Goal: Task Accomplishment & Management: Use online tool/utility

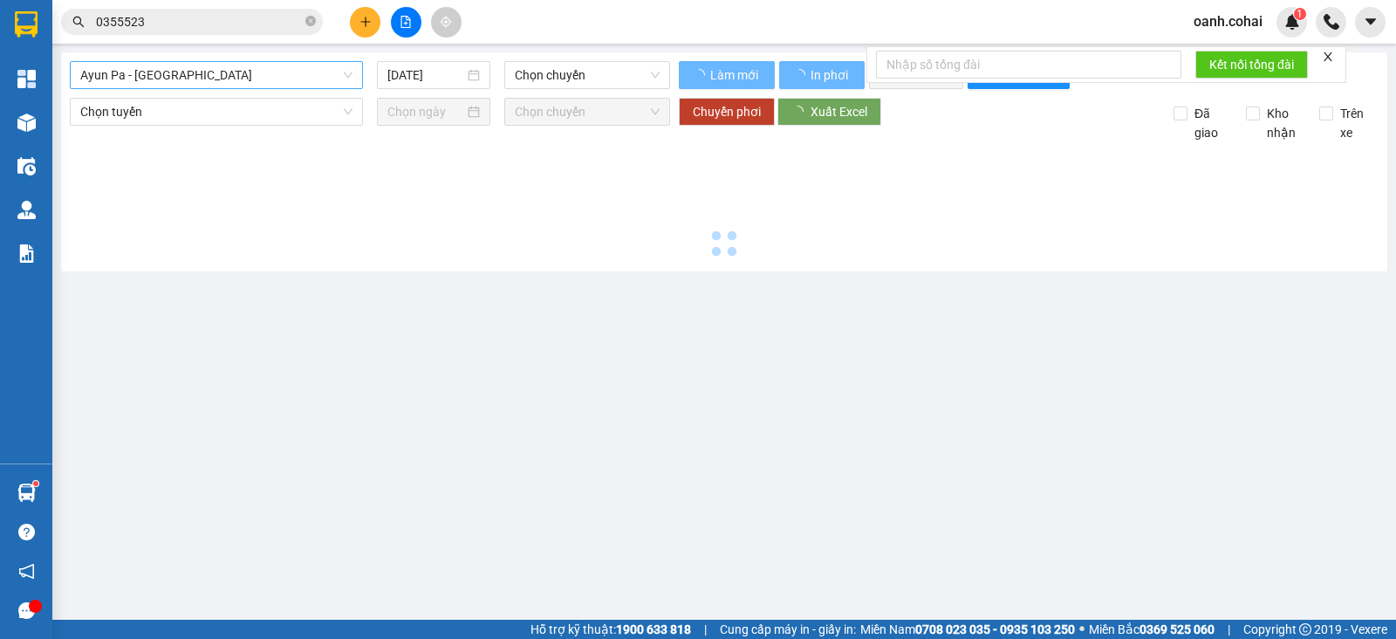
click at [291, 77] on span "Ayun Pa - [GEOGRAPHIC_DATA]" at bounding box center [216, 75] width 272 height 26
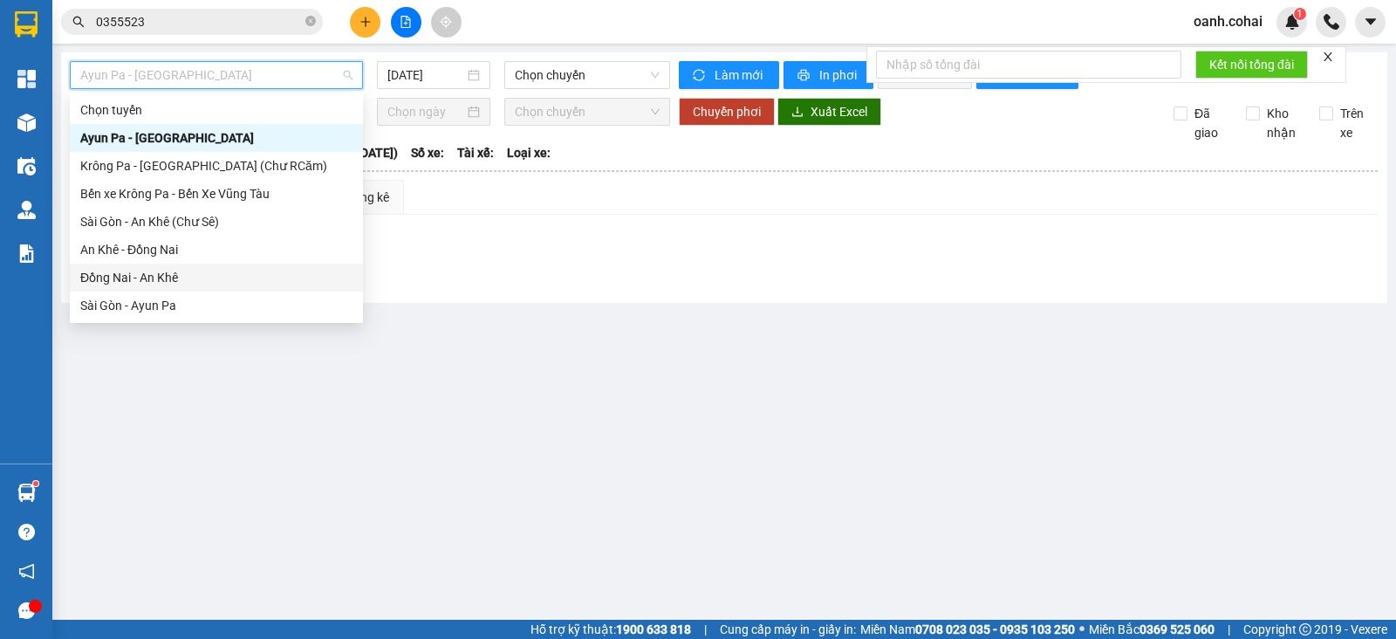
click at [137, 273] on div "Đồng Nai - An Khê" at bounding box center [216, 277] width 272 height 19
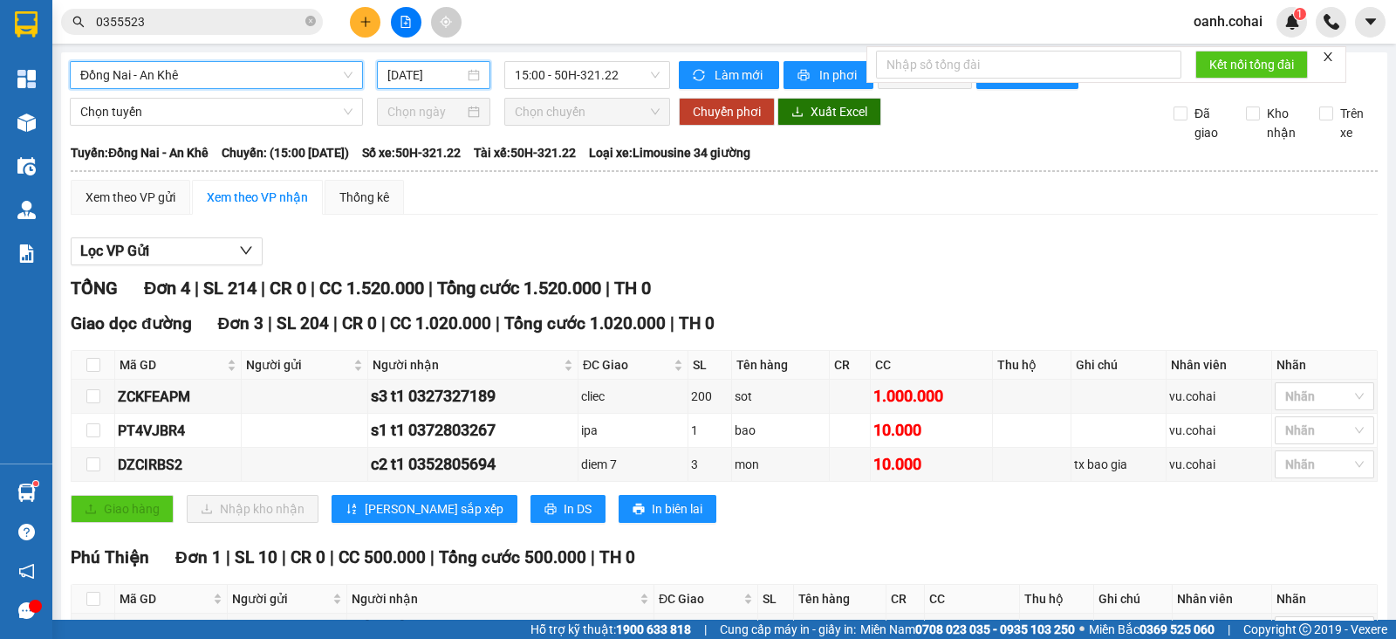
click at [414, 69] on input "[DATE]" at bounding box center [426, 74] width 78 height 19
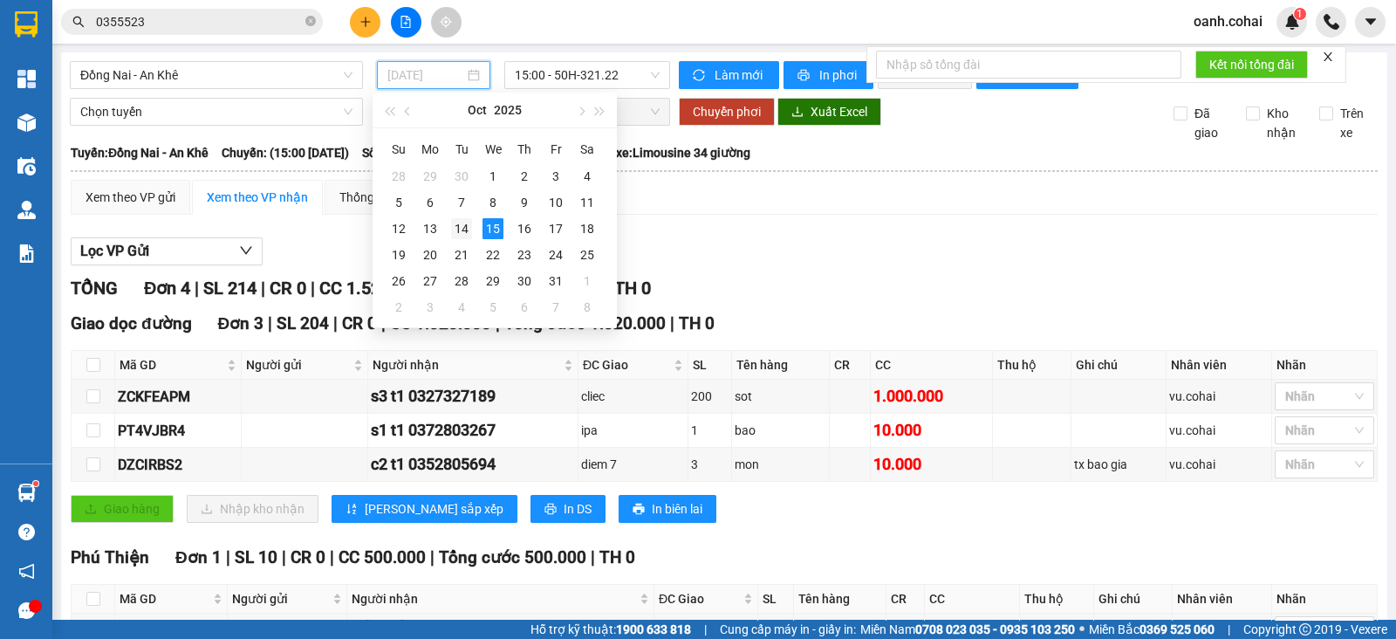
click at [465, 227] on div "14" at bounding box center [461, 228] width 21 height 21
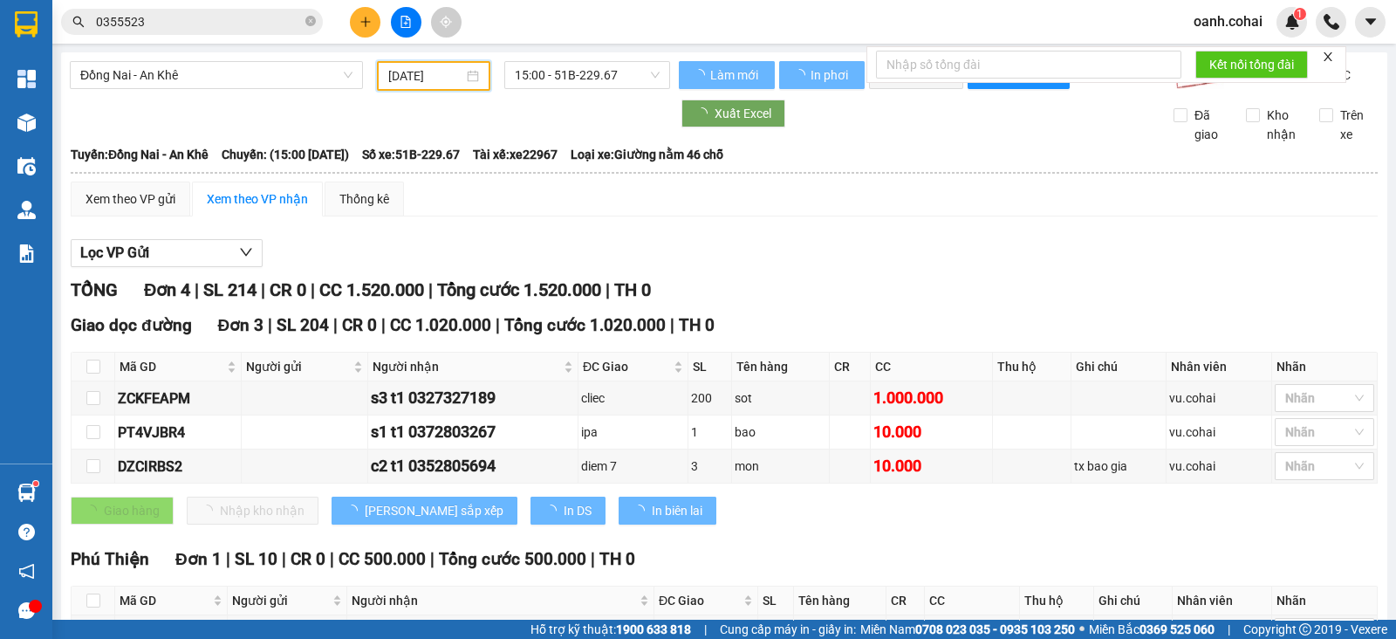
type input "[DATE]"
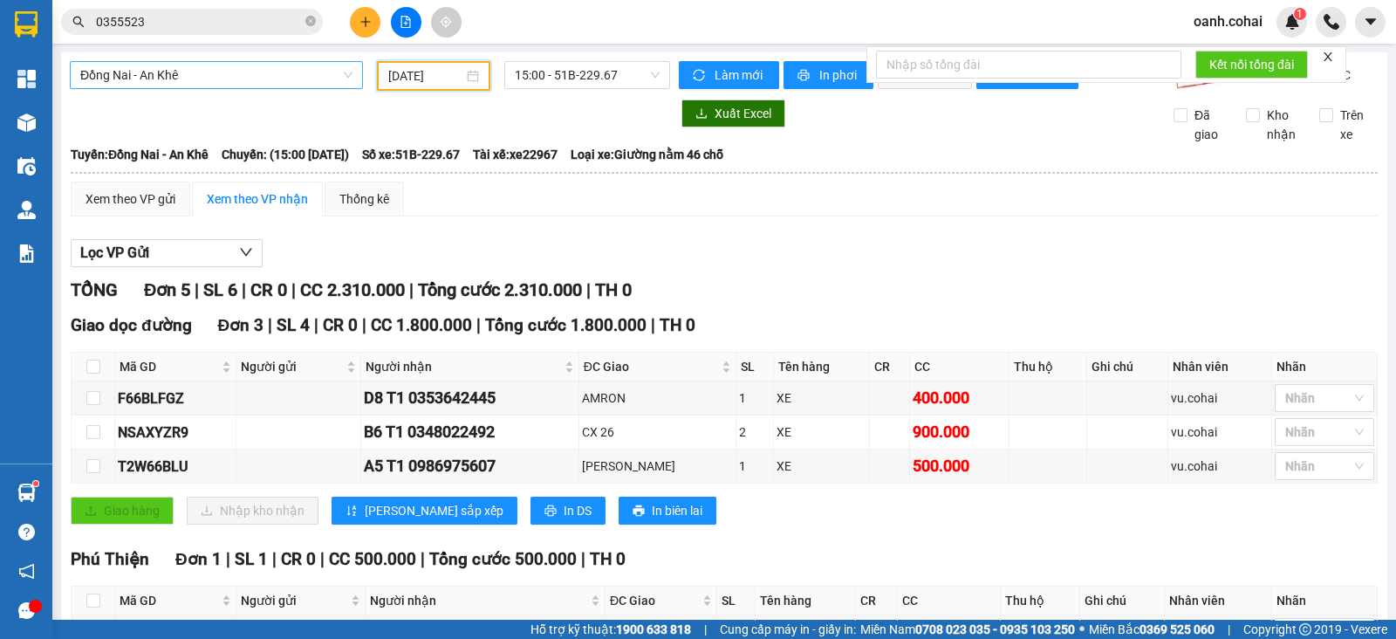
click at [258, 67] on span "Đồng Nai - An Khê" at bounding box center [216, 75] width 272 height 26
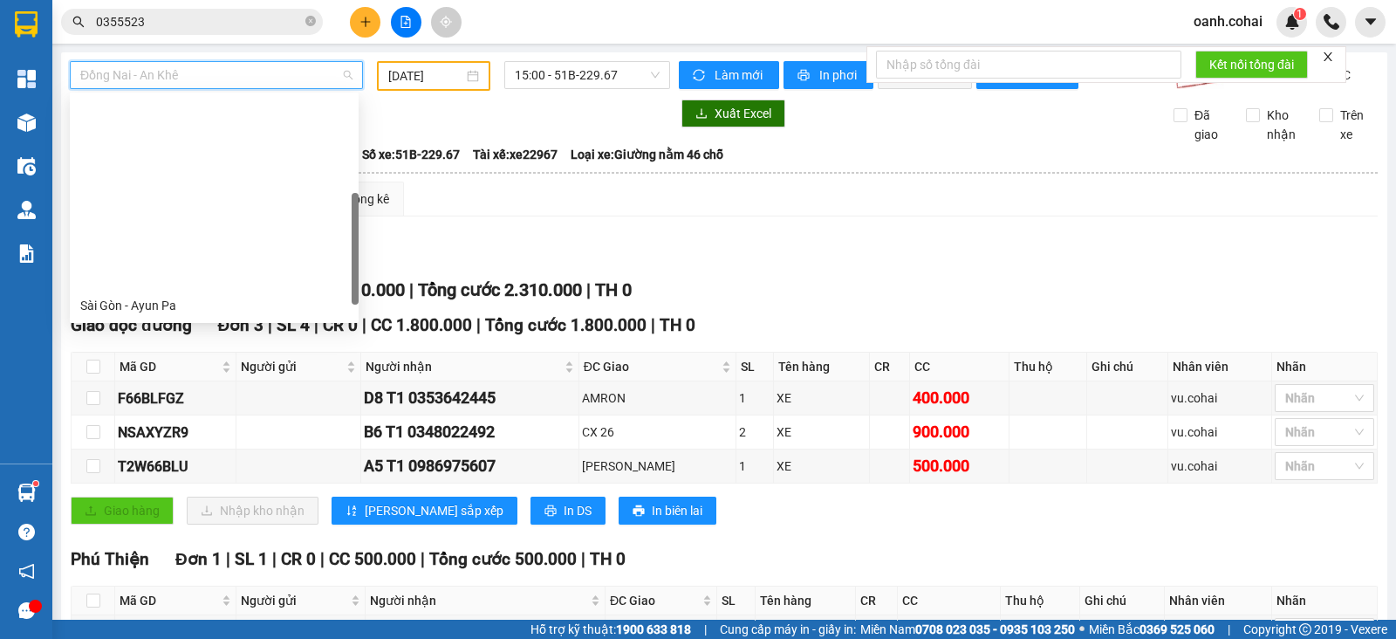
scroll to position [217, 0]
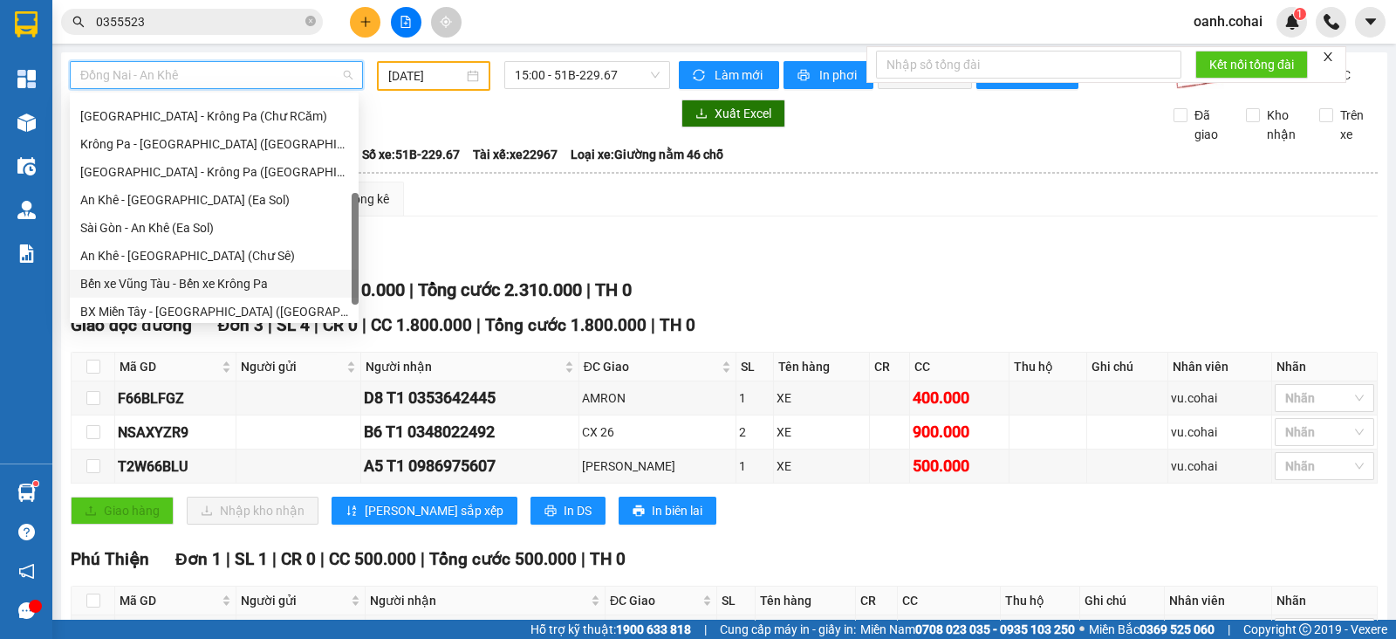
click at [182, 286] on div "Bến xe Vũng Tàu - Bến xe Krông Pa" at bounding box center [214, 283] width 268 height 19
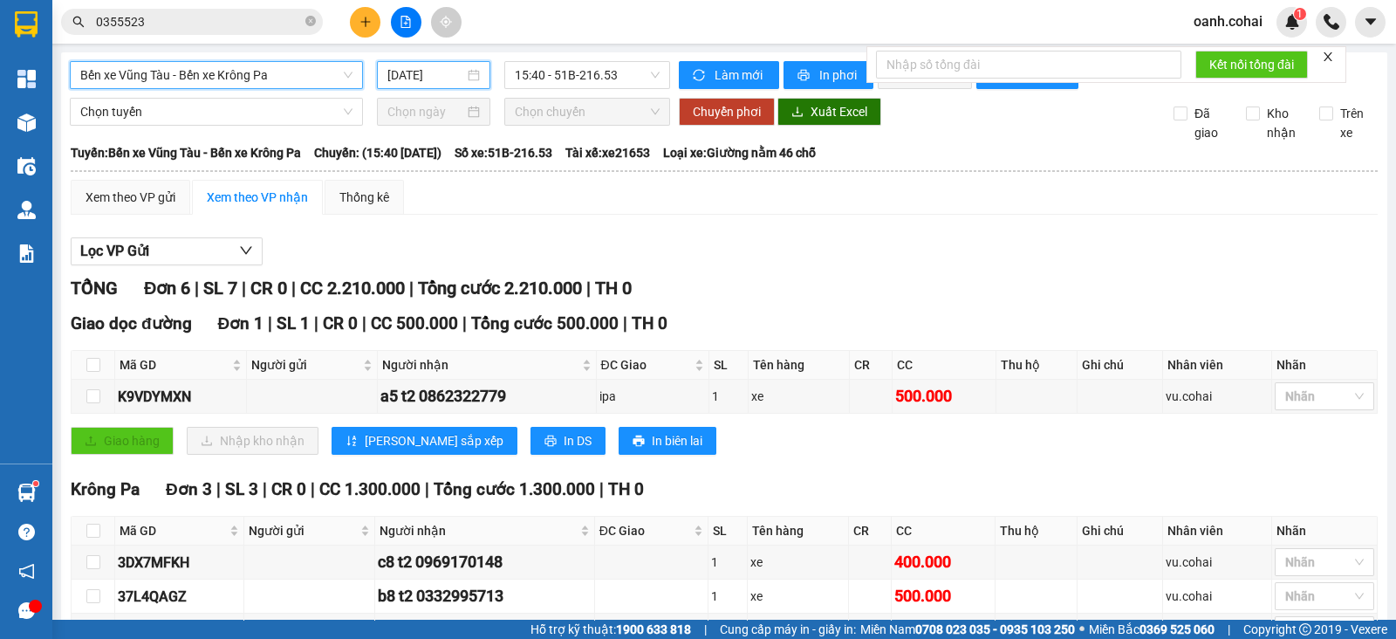
click at [419, 70] on input "[DATE]" at bounding box center [426, 74] width 78 height 19
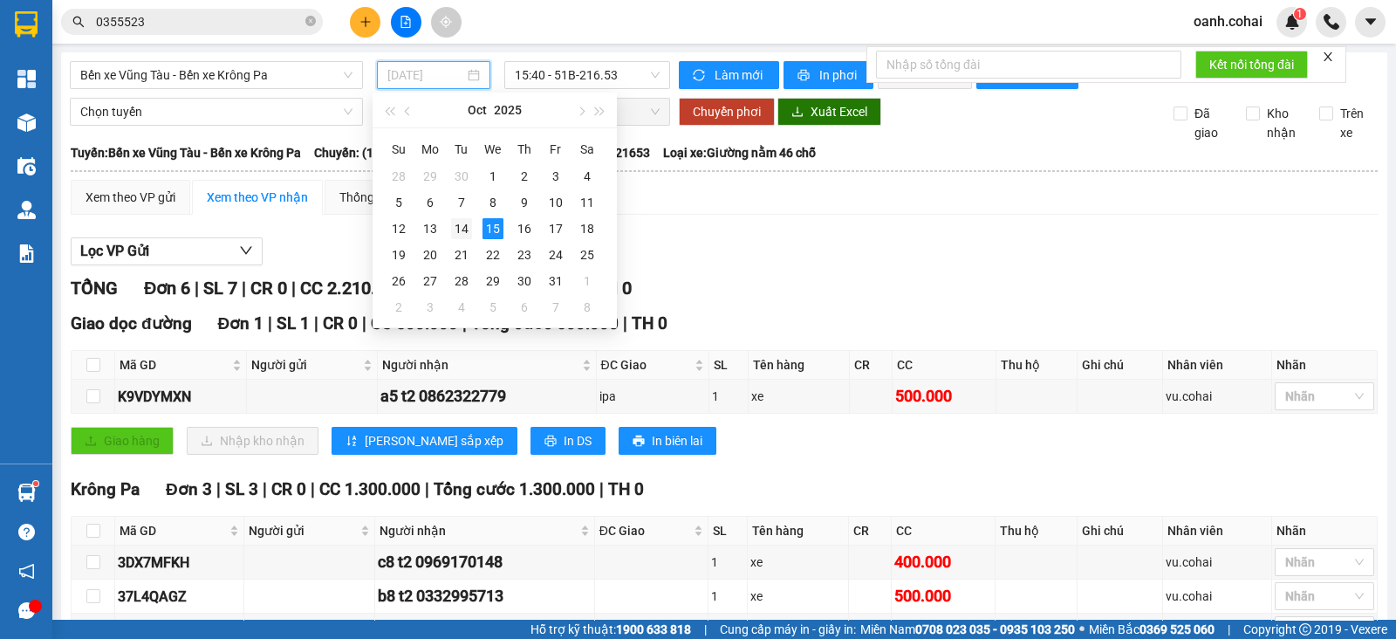
click at [463, 230] on div "14" at bounding box center [461, 228] width 21 height 21
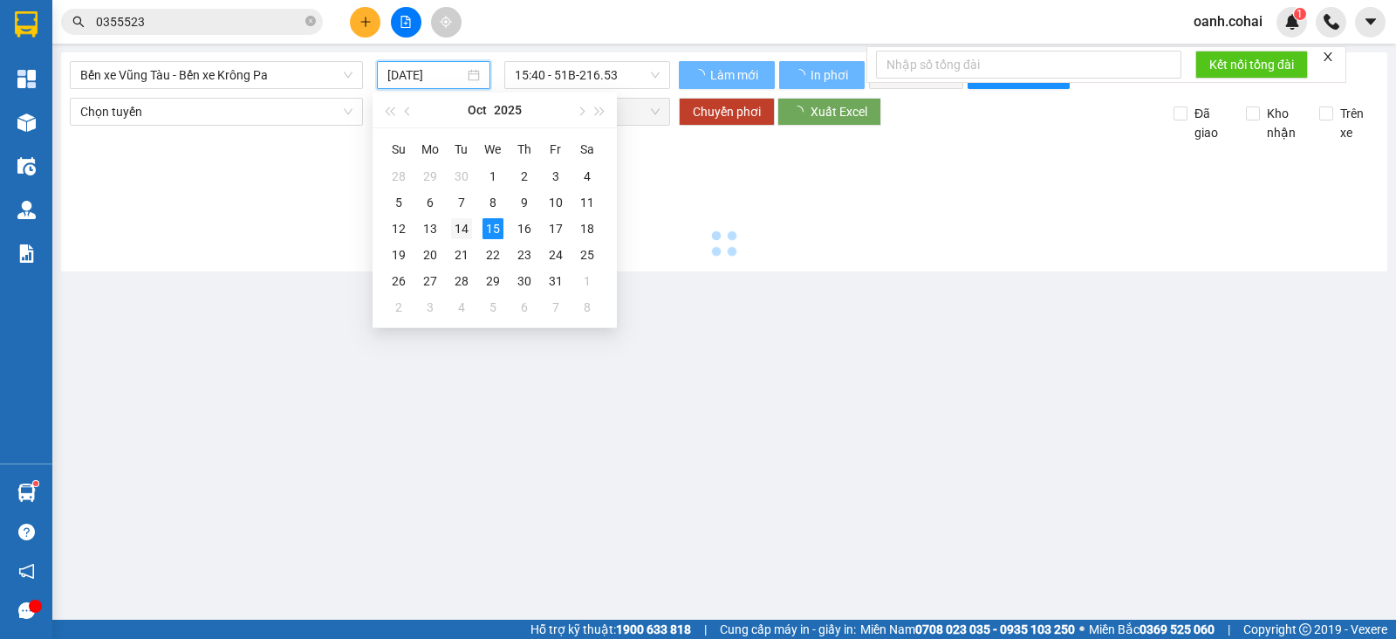
type input "[DATE]"
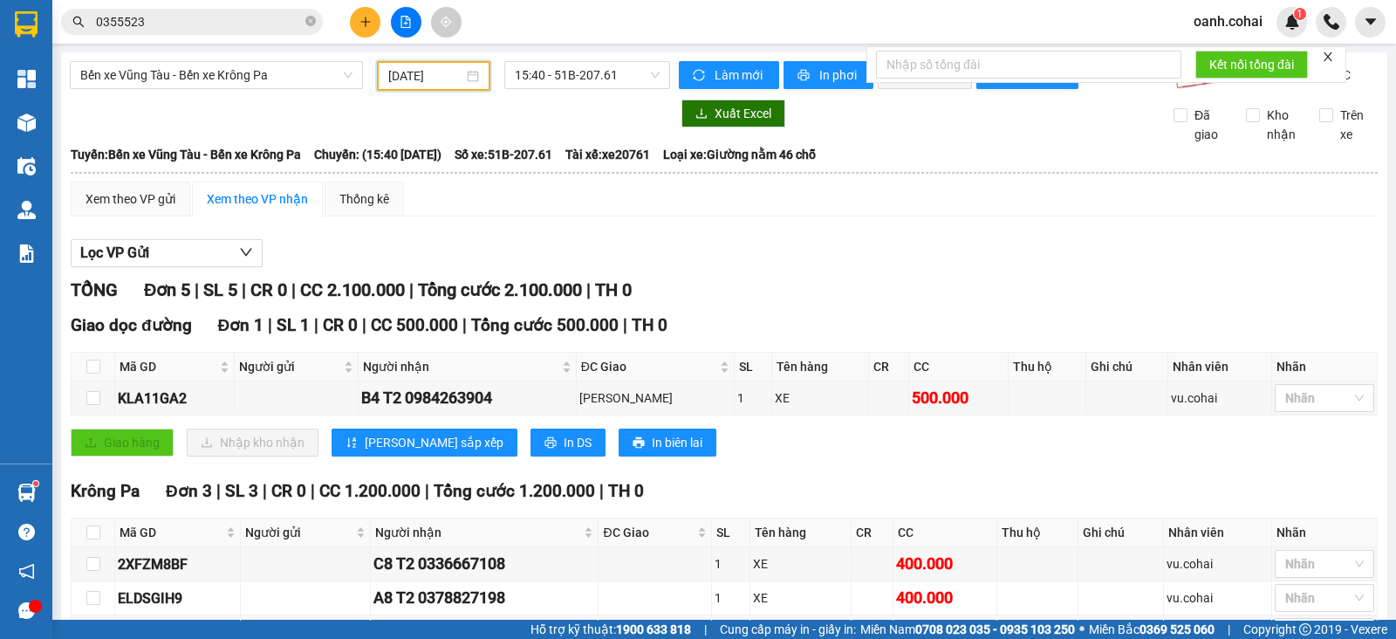
click at [785, 290] on div "TỔNG Đơn 5 | SL 5 | CR 0 | CC 2.100.000 | Tổng cước 2.100.000 | TH 0" at bounding box center [724, 290] width 1307 height 27
click at [831, 72] on span "In phơi" at bounding box center [839, 74] width 40 height 19
click at [372, 25] on button at bounding box center [365, 22] width 31 height 31
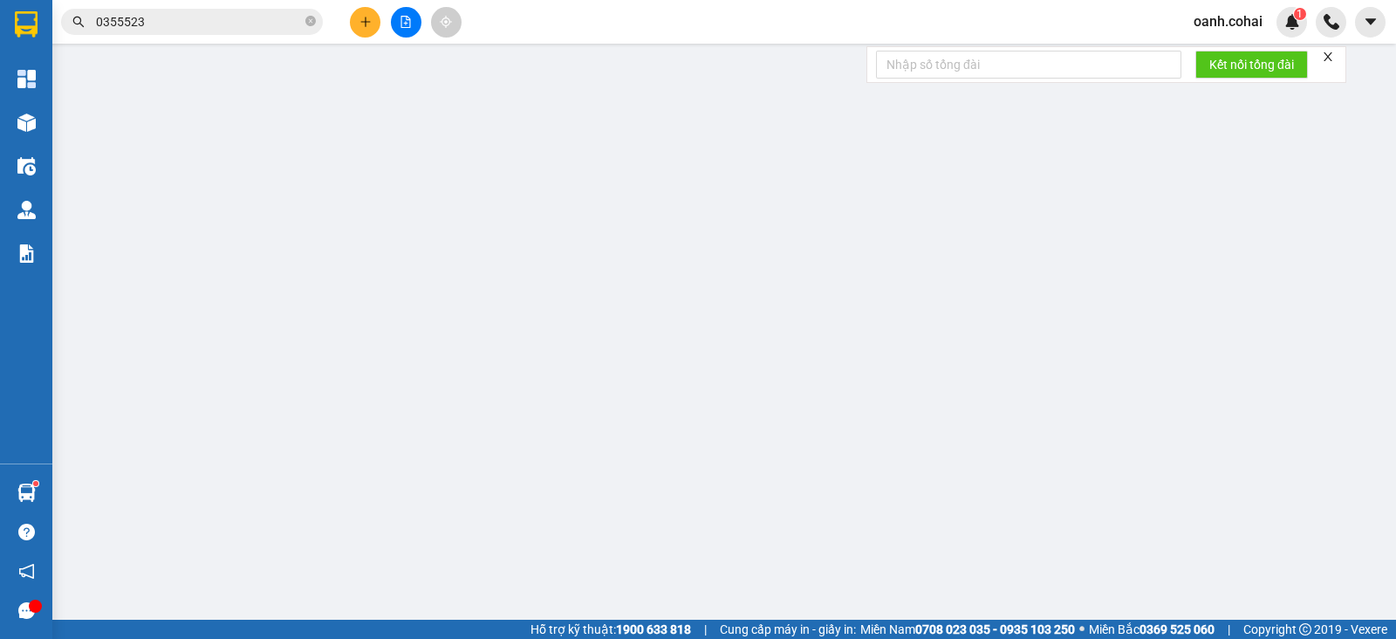
click at [367, 17] on div "Yêu cầu xuất hóa đơn điện tử" at bounding box center [291, 29] width 184 height 40
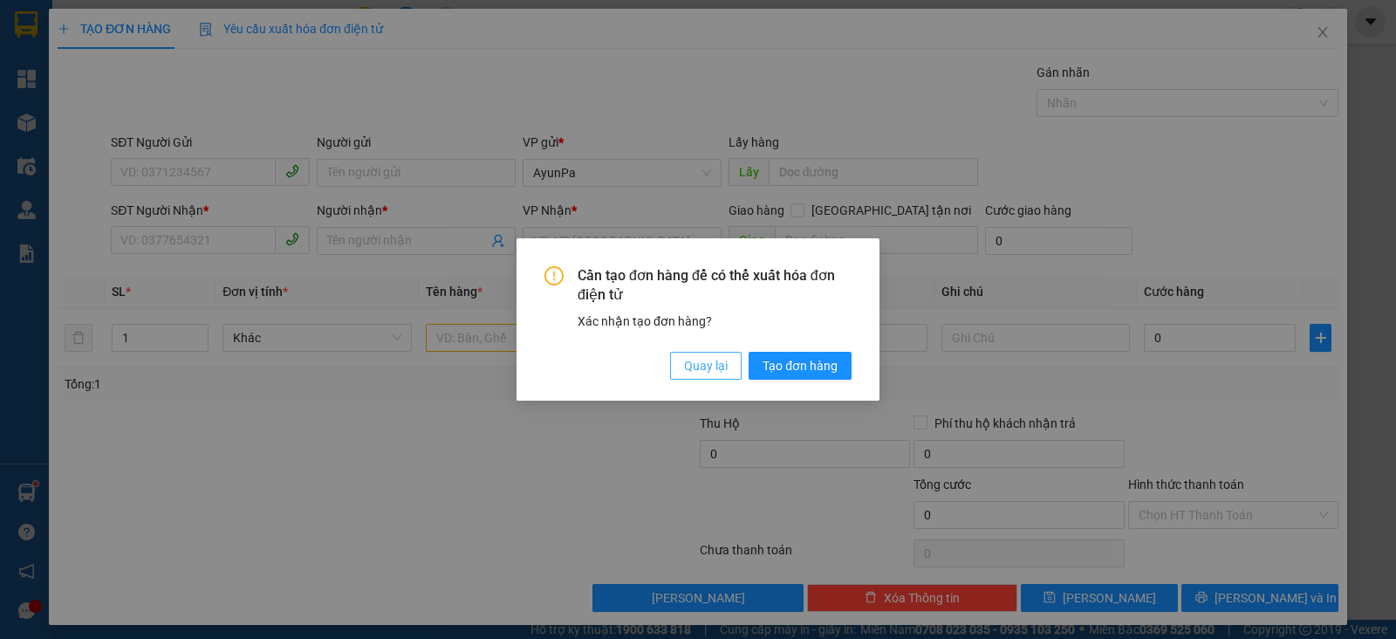
click at [714, 364] on span "Quay lại" at bounding box center [706, 365] width 44 height 19
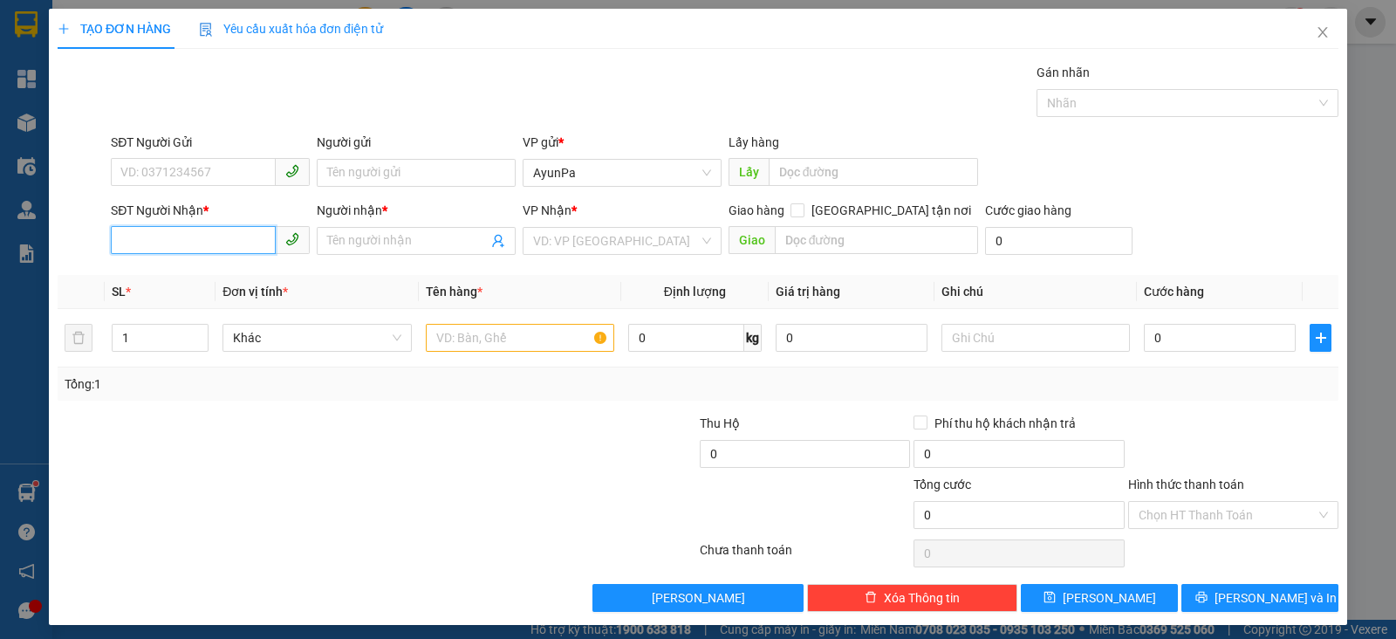
click at [154, 238] on input "SĐT Người Nhận *" at bounding box center [193, 240] width 165 height 28
type input "0903995890"
click at [132, 268] on div "0903995890 - Cô 2 gửi [GEOGRAPHIC_DATA]" at bounding box center [241, 274] width 243 height 19
type input "Cô 2 gửi [GEOGRAPHIC_DATA]"
type input "0903995890"
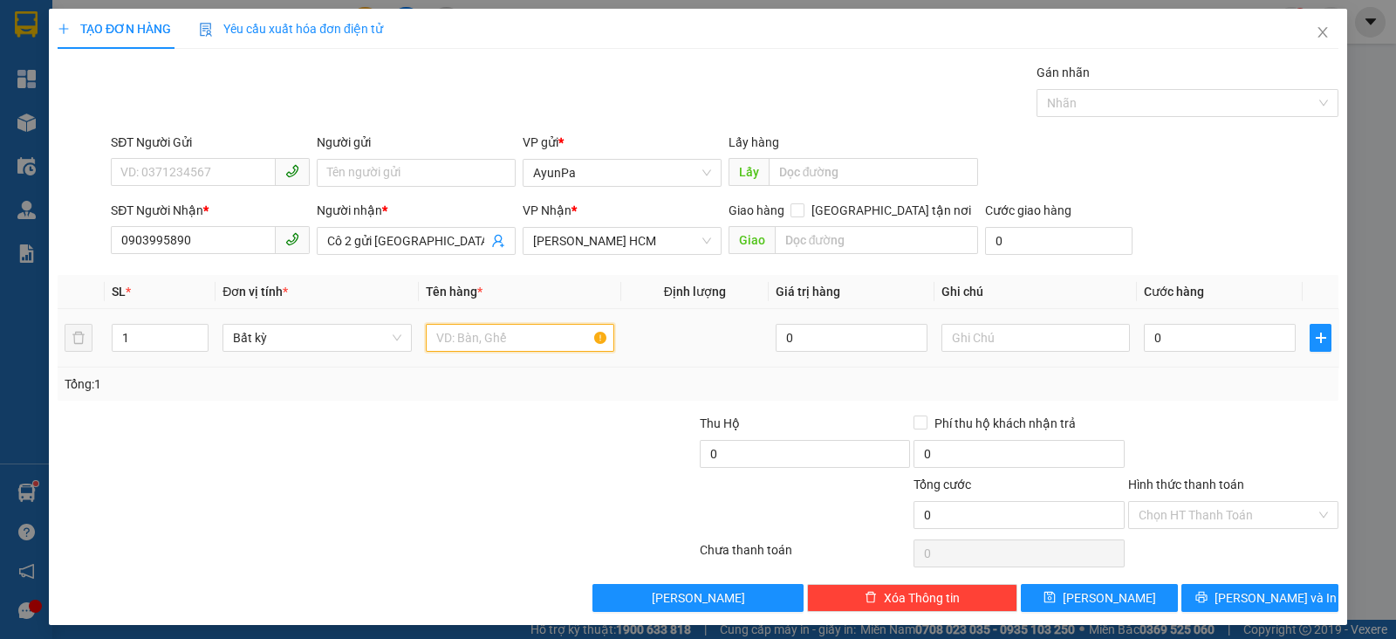
click at [536, 337] on input "text" at bounding box center [520, 338] width 188 height 28
type input "1 bì thư tiền"
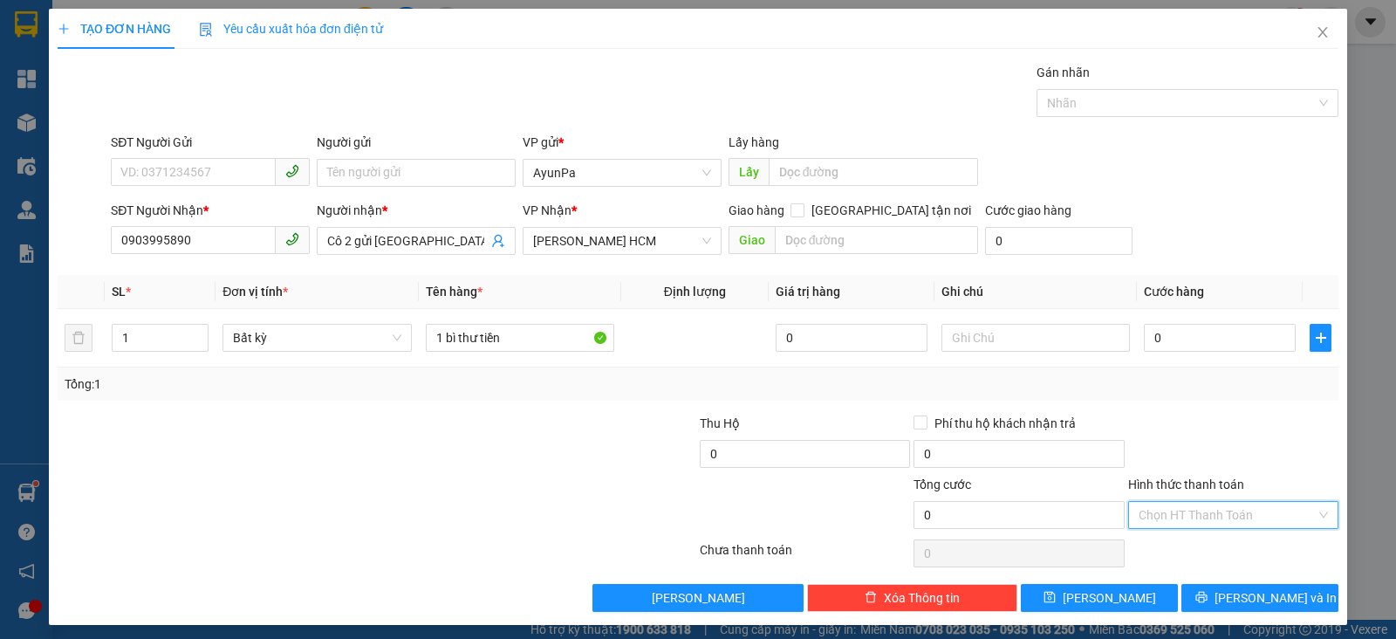
click at [1213, 511] on input "Hình thức thanh toán" at bounding box center [1227, 515] width 177 height 26
click at [1180, 572] on div "Miễn phí" at bounding box center [1219, 575] width 187 height 19
click at [1128, 594] on button "[PERSON_NAME]" at bounding box center [1099, 598] width 157 height 28
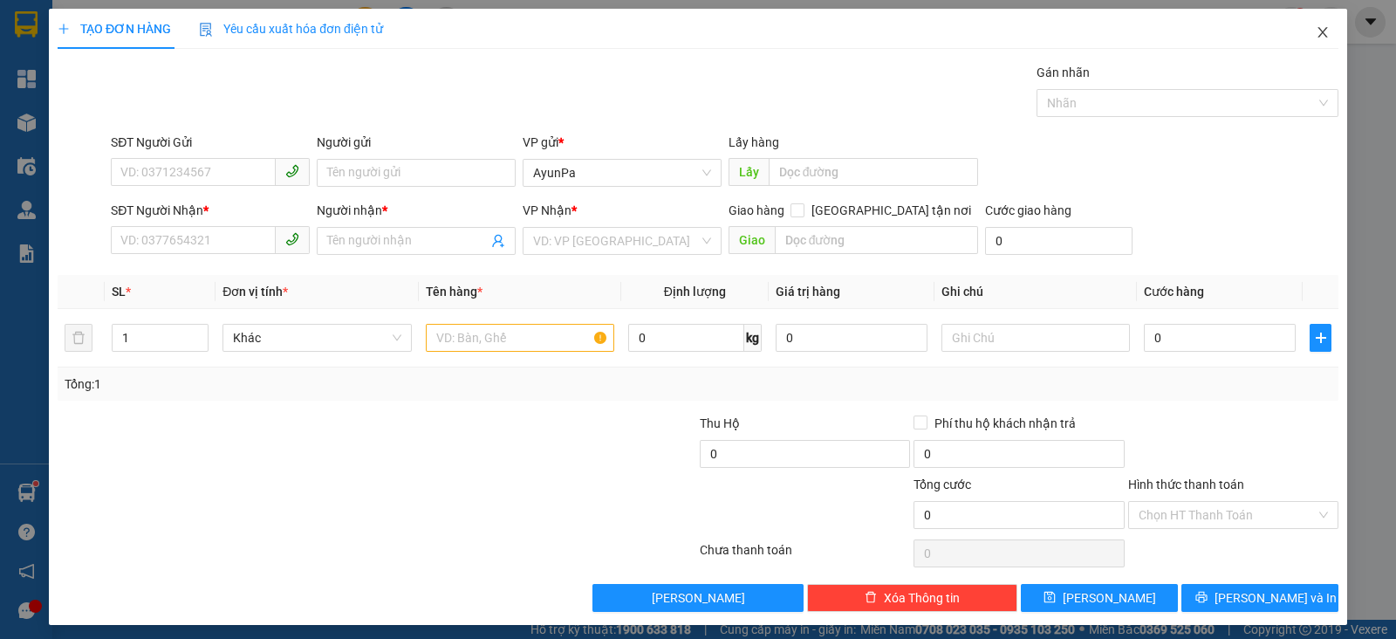
click at [1316, 33] on icon "close" at bounding box center [1323, 32] width 14 height 14
click at [1305, 32] on div "oanh.cohai 1" at bounding box center [1243, 22] width 127 height 31
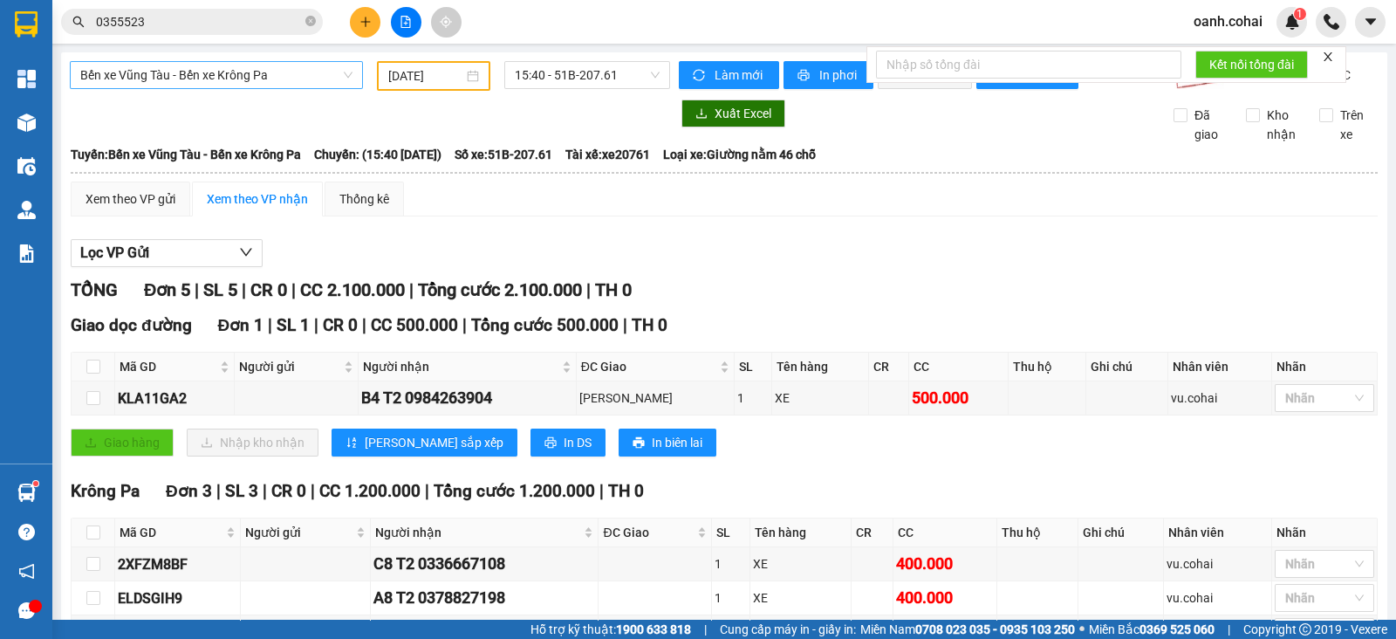
click at [256, 69] on span "Bến xe Vũng Tàu - Bến xe Krông Pa" at bounding box center [216, 75] width 272 height 26
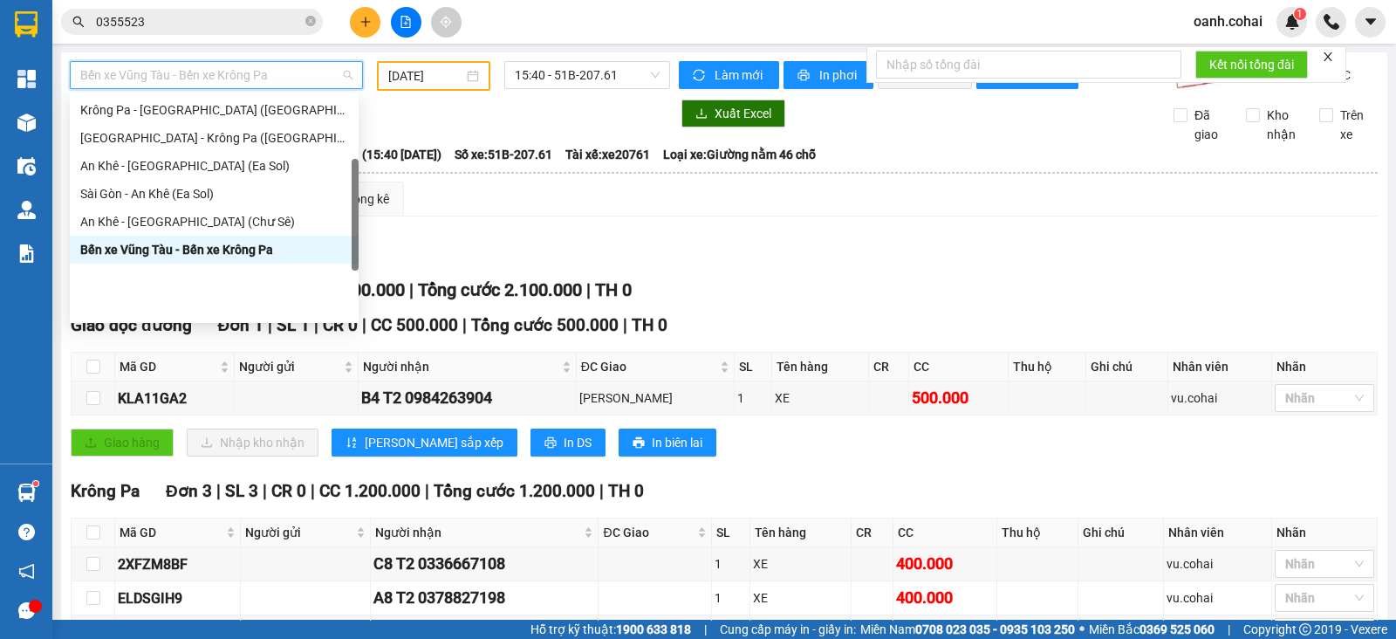
scroll to position [33, 0]
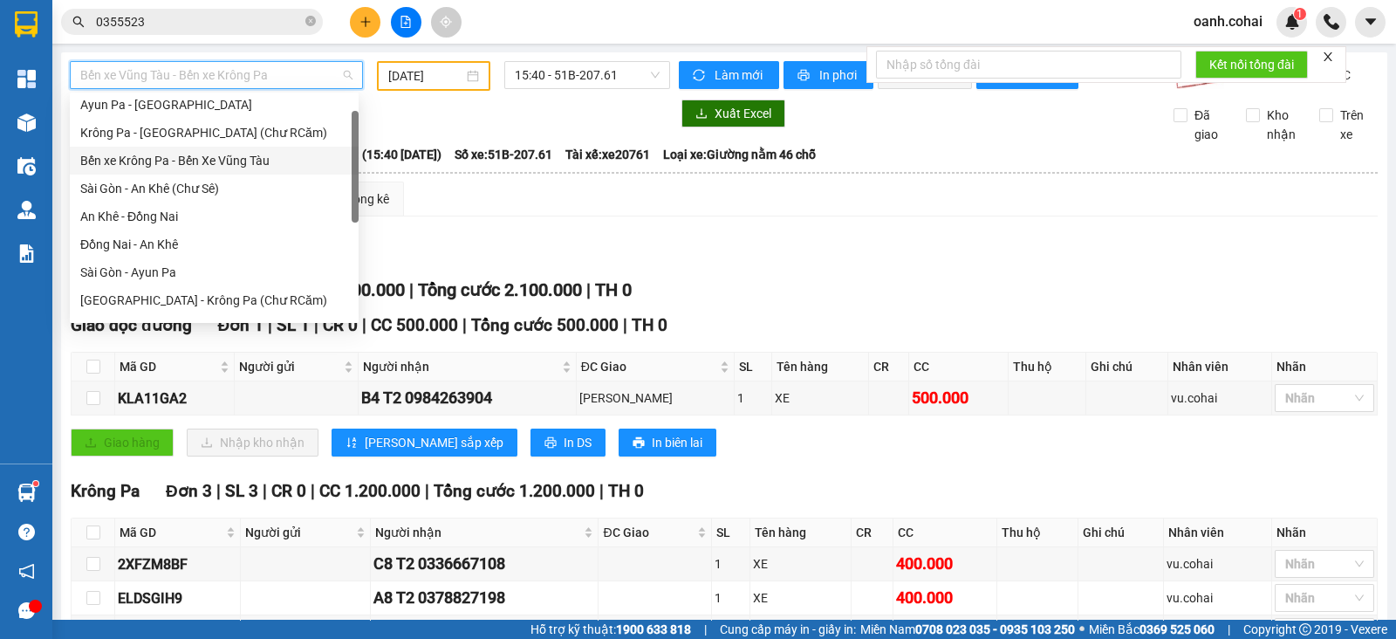
click at [236, 158] on div "Bến xe Krông Pa - Bến Xe Vũng Tàu" at bounding box center [214, 160] width 268 height 19
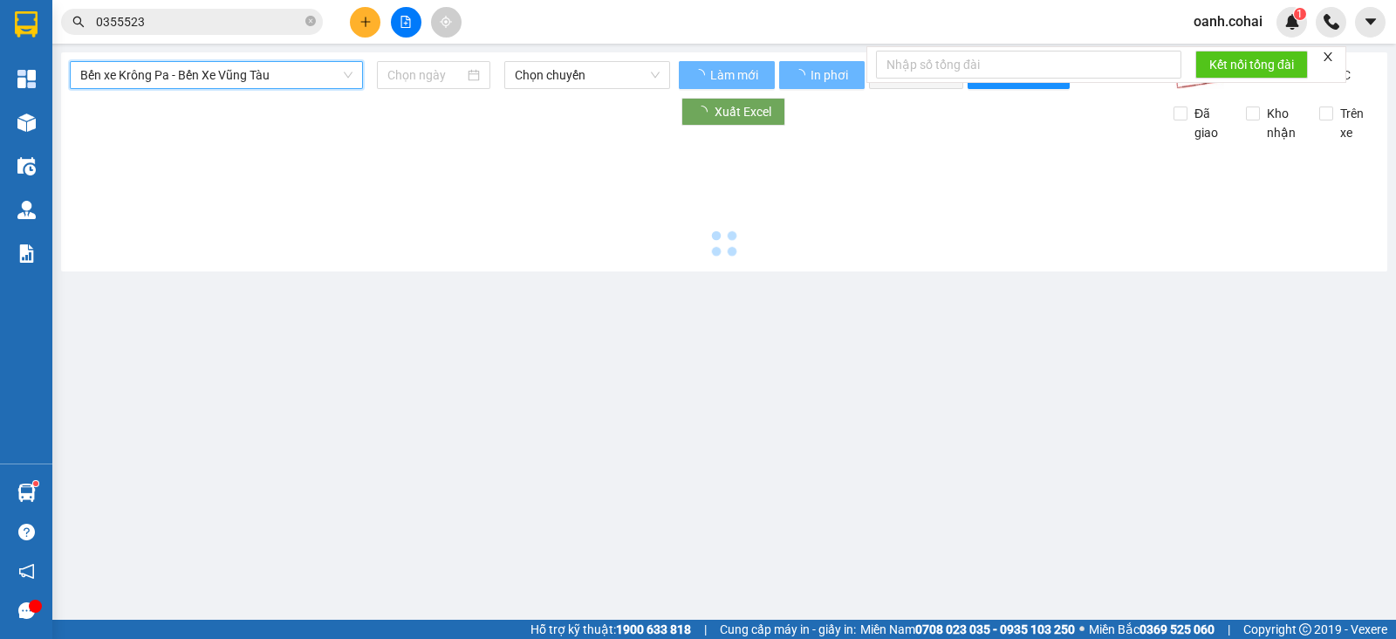
type input "[DATE]"
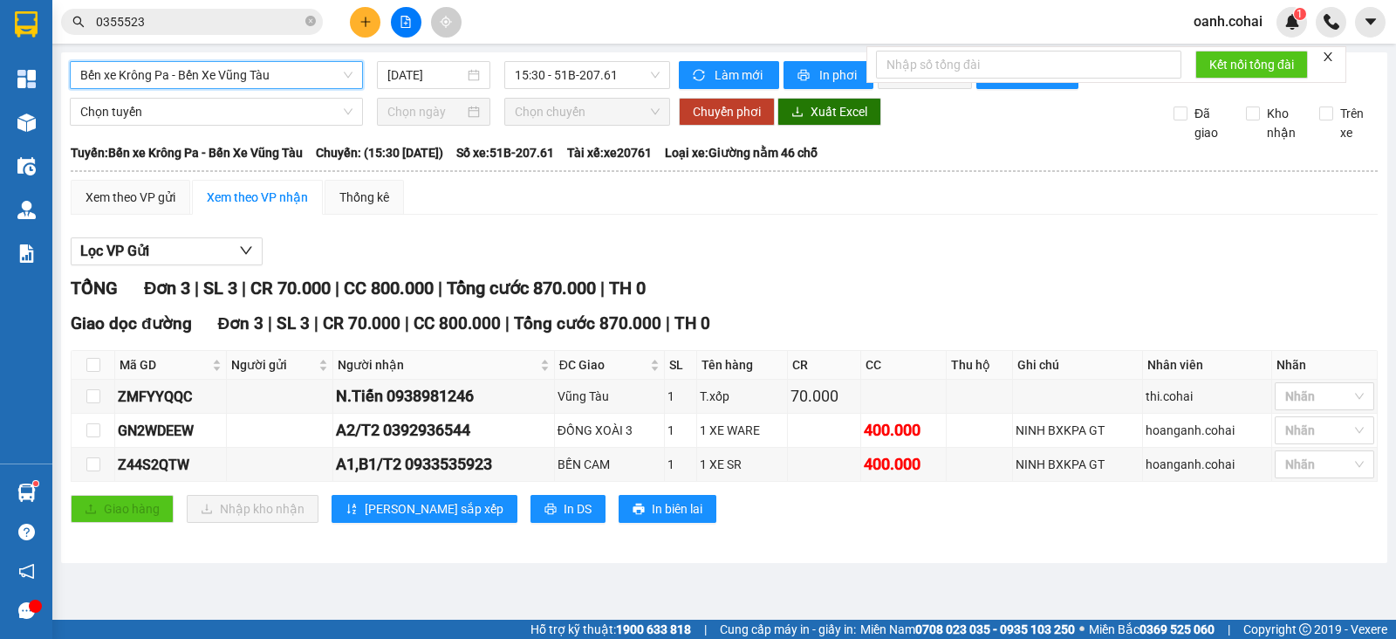
click at [833, 59] on div "Bến xe Krông Pa - Bến Xe Vũng Tàu Bến xe Krông Pa - Bến Xe Vũng Tàu [DATE] 15:3…" at bounding box center [724, 307] width 1326 height 511
click at [846, 61] on button "In phơi" at bounding box center [829, 75] width 90 height 28
click at [1148, 266] on div "Lọc VP Gửi" at bounding box center [724, 251] width 1307 height 29
click at [314, 79] on span "Bến xe Krông Pa - Bến Xe Vũng Tàu" at bounding box center [216, 75] width 272 height 26
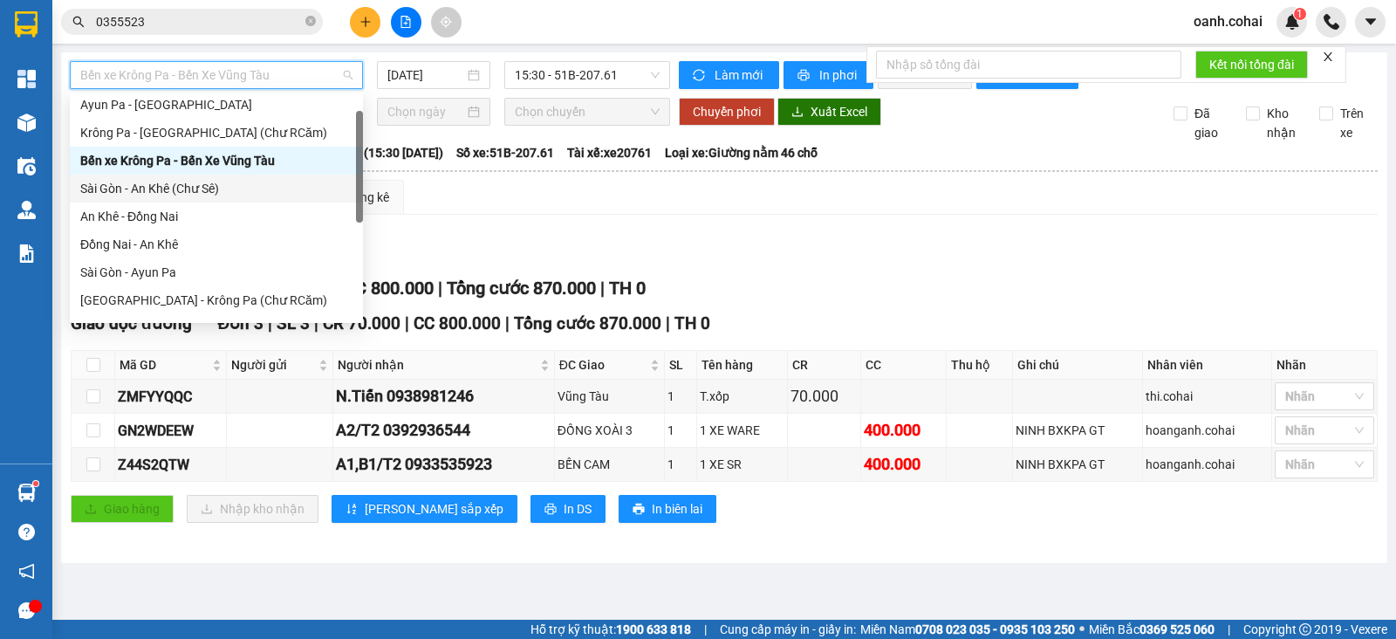
scroll to position [251, 0]
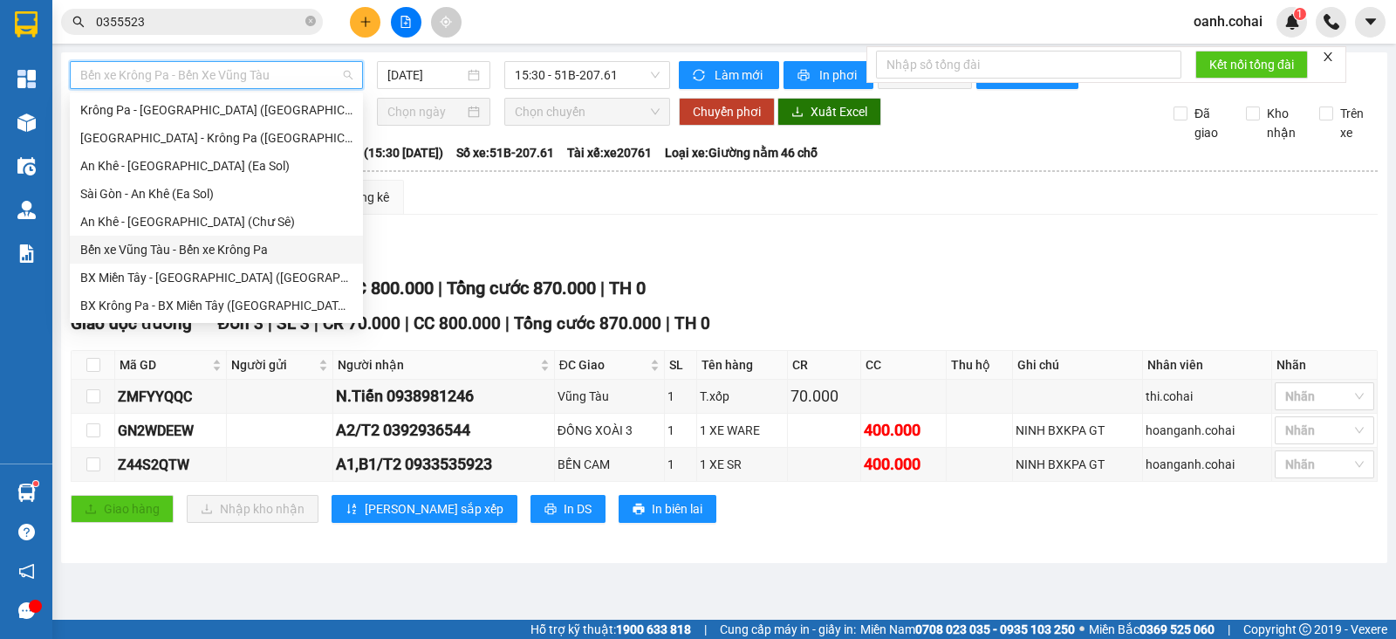
click at [459, 249] on div "Lọc VP Gửi TỔNG Đơn 3 | SL 3 | CR 70.000 | CC 800.000 | Tổng cước 870.000 | TH…" at bounding box center [724, 387] width 1307 height 316
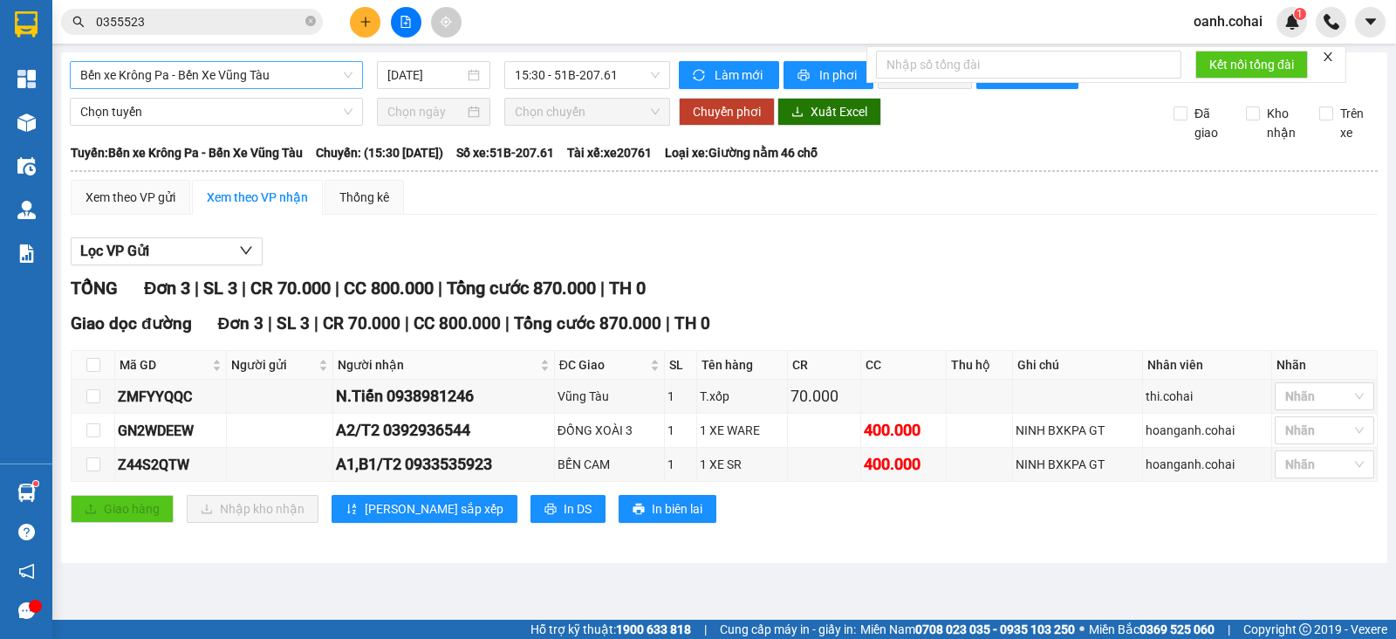
click at [223, 72] on span "Bến xe Krông Pa - Bến Xe Vũng Tàu" at bounding box center [216, 75] width 272 height 26
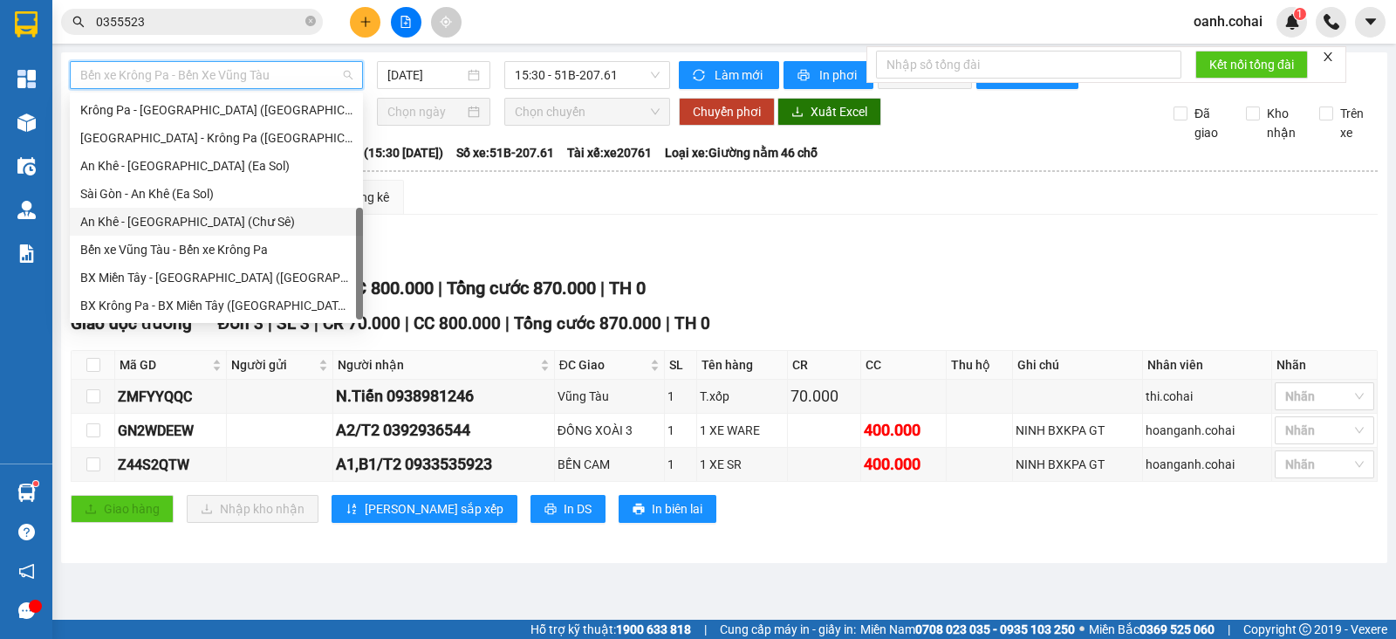
click at [212, 226] on div "An Khê - [GEOGRAPHIC_DATA] (Chư Sê)" at bounding box center [216, 221] width 272 height 19
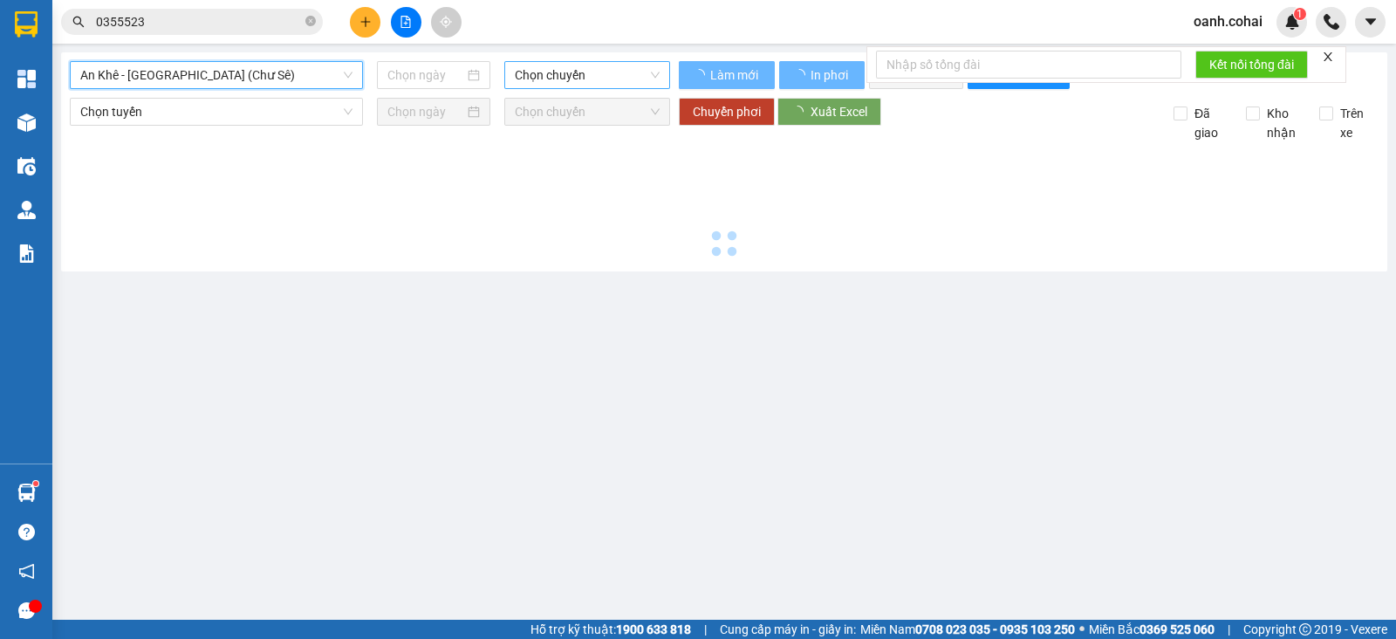
click at [584, 78] on span "Chọn chuyến" at bounding box center [587, 75] width 144 height 26
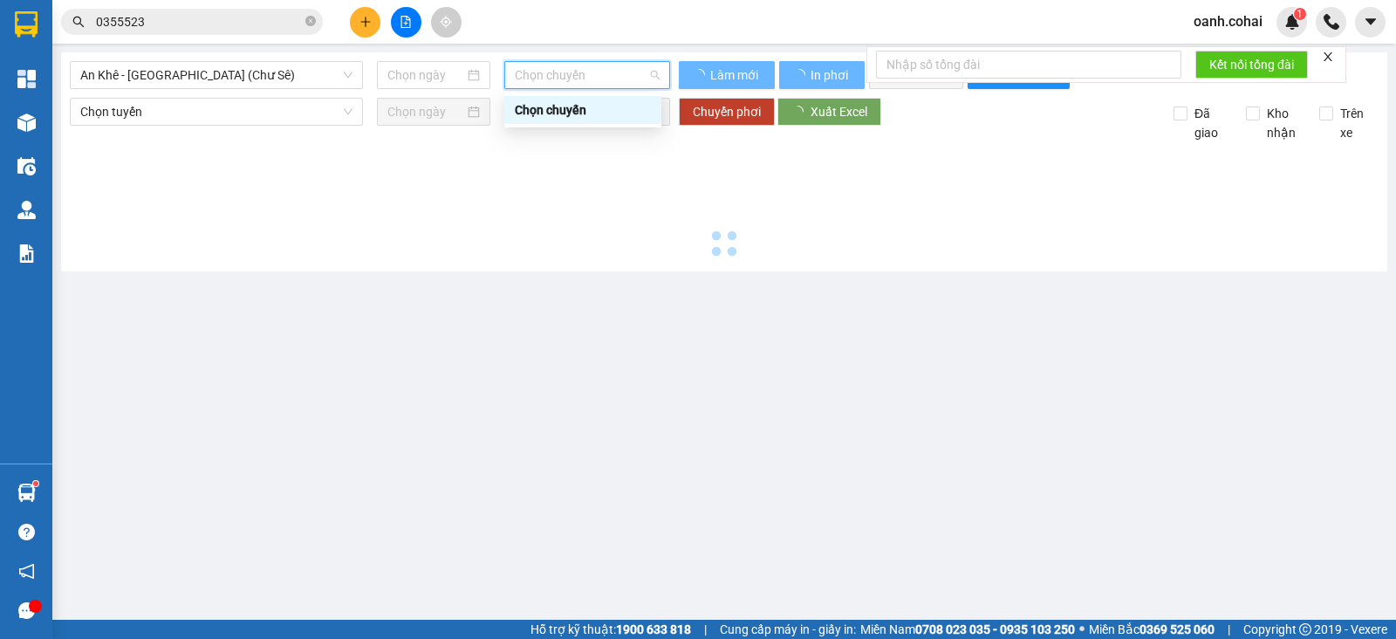
type input "[DATE]"
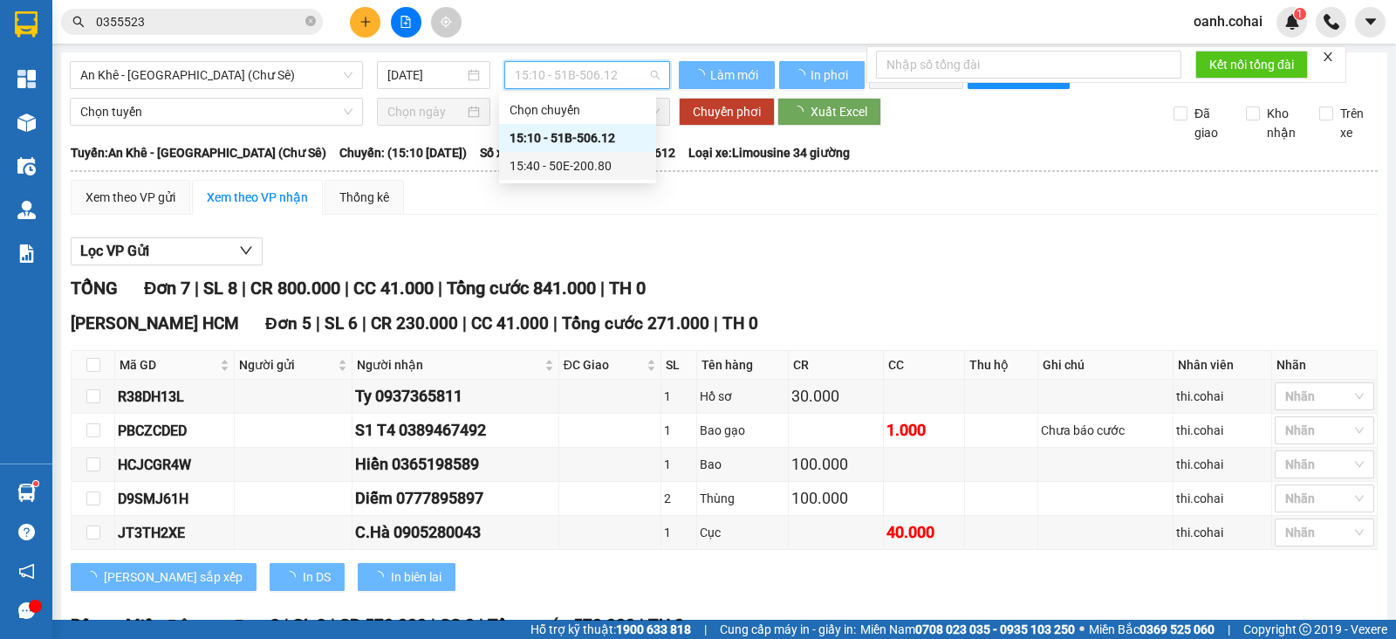
click at [567, 152] on div "15:40 - 50E-200.80" at bounding box center [577, 166] width 157 height 28
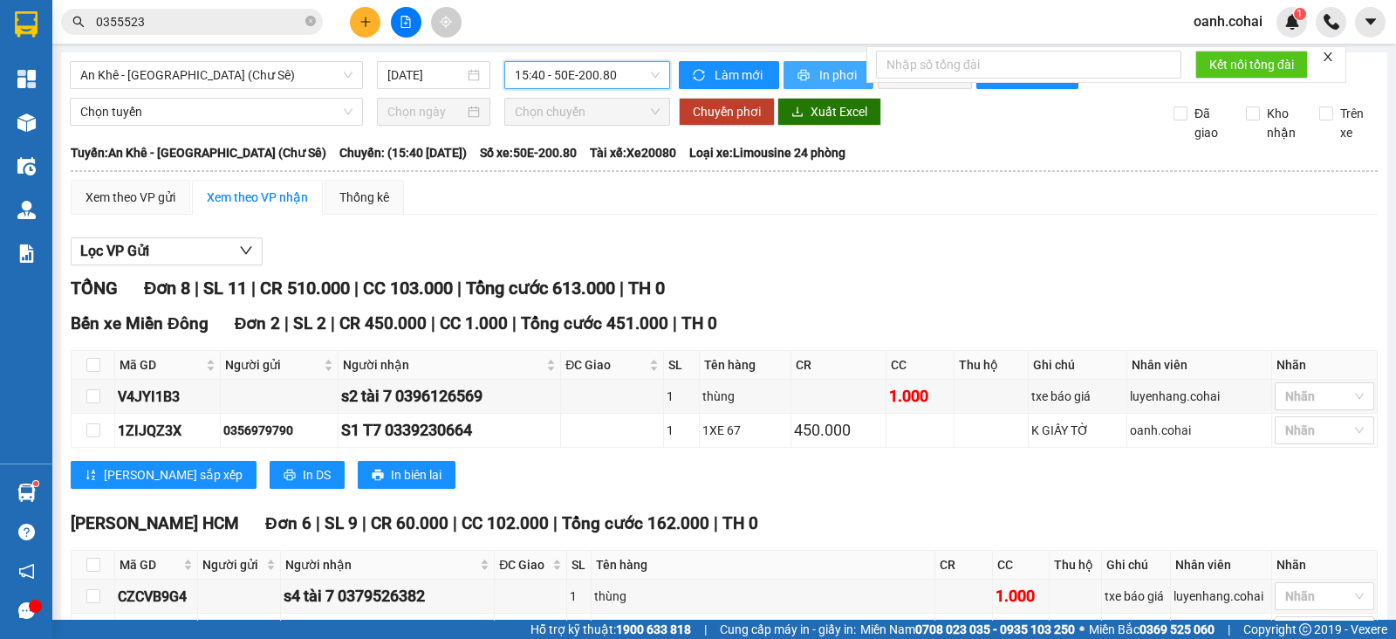
click at [833, 83] on span "In phơi" at bounding box center [839, 74] width 40 height 19
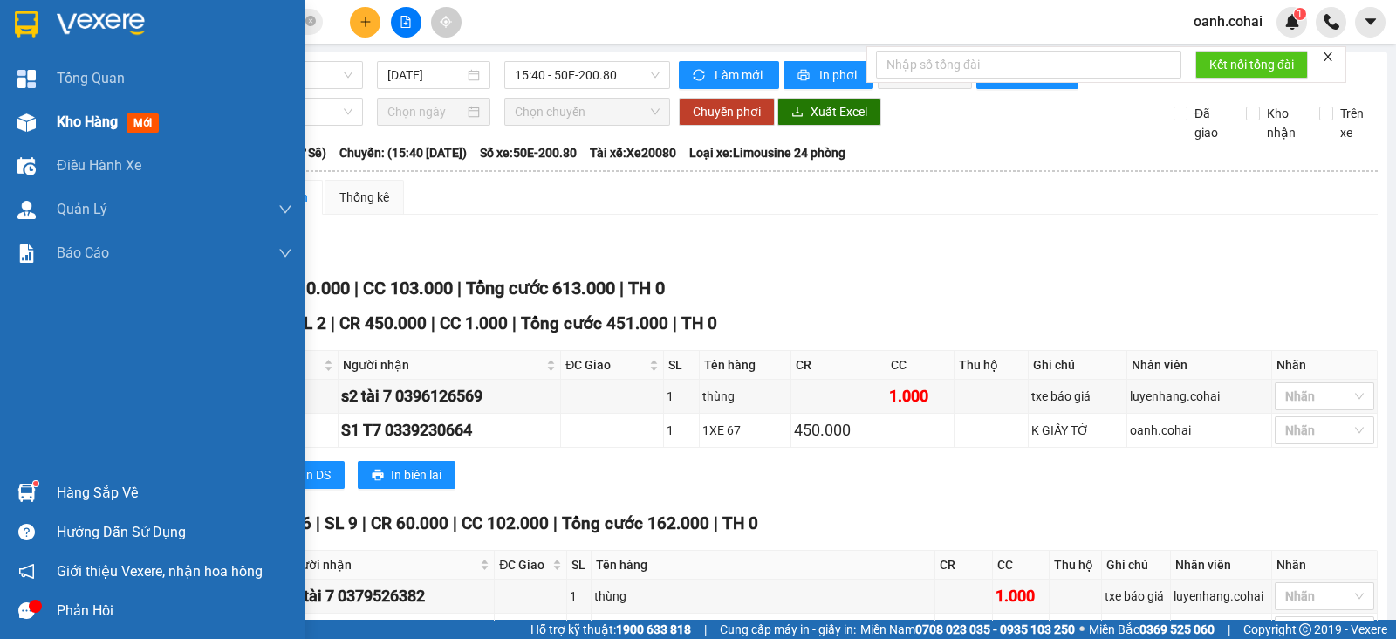
click at [90, 120] on span "Kho hàng" at bounding box center [87, 121] width 61 height 17
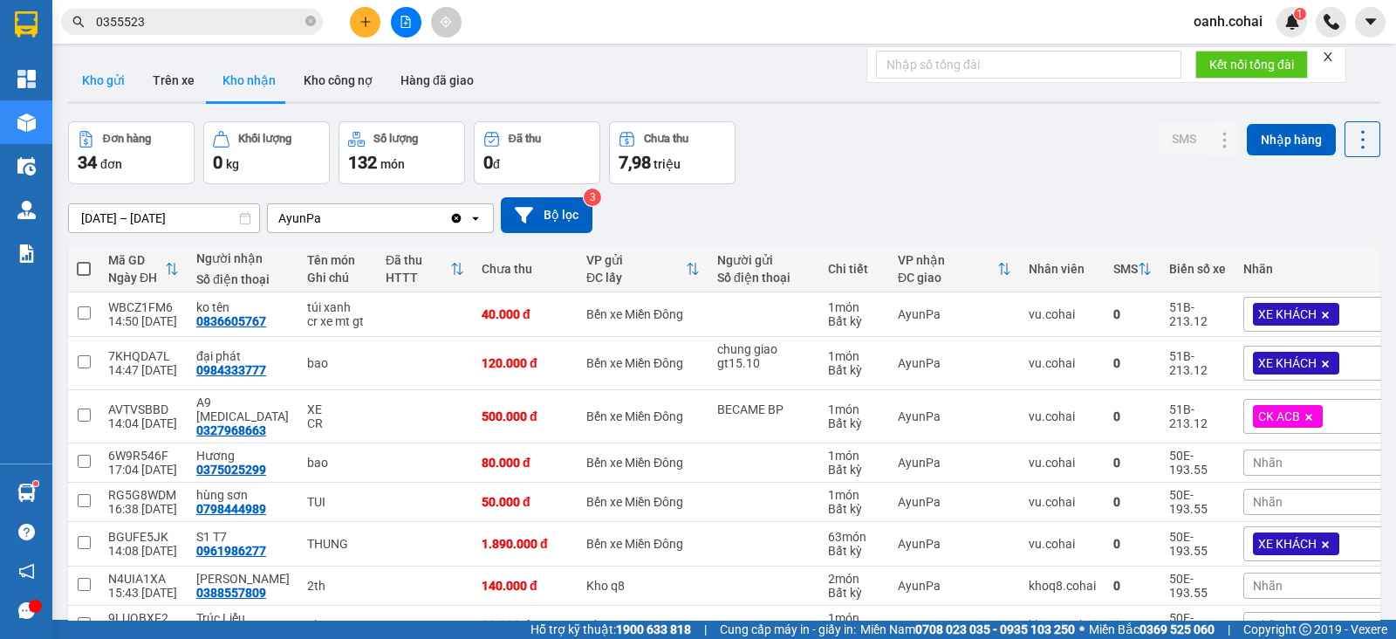
click at [119, 93] on button "Kho gửi" at bounding box center [103, 80] width 71 height 42
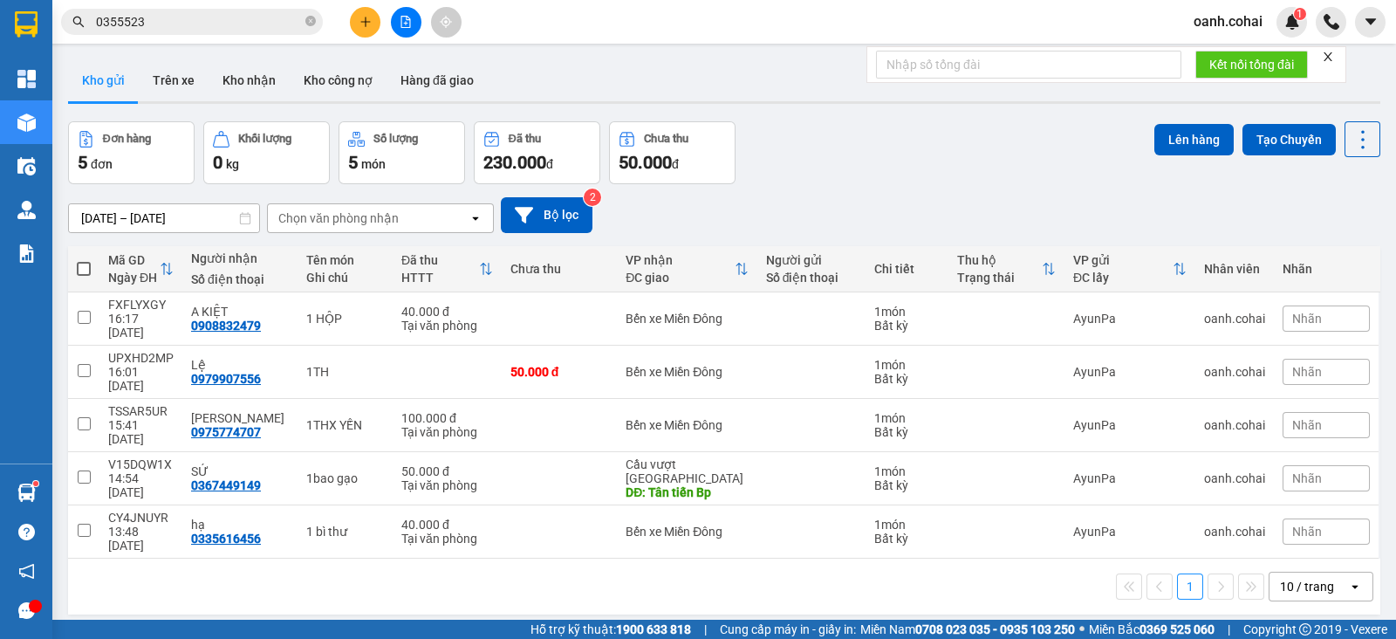
click at [84, 271] on span at bounding box center [84, 269] width 14 height 14
click at [84, 260] on input "checkbox" at bounding box center [84, 260] width 0 height 0
checkbox input "true"
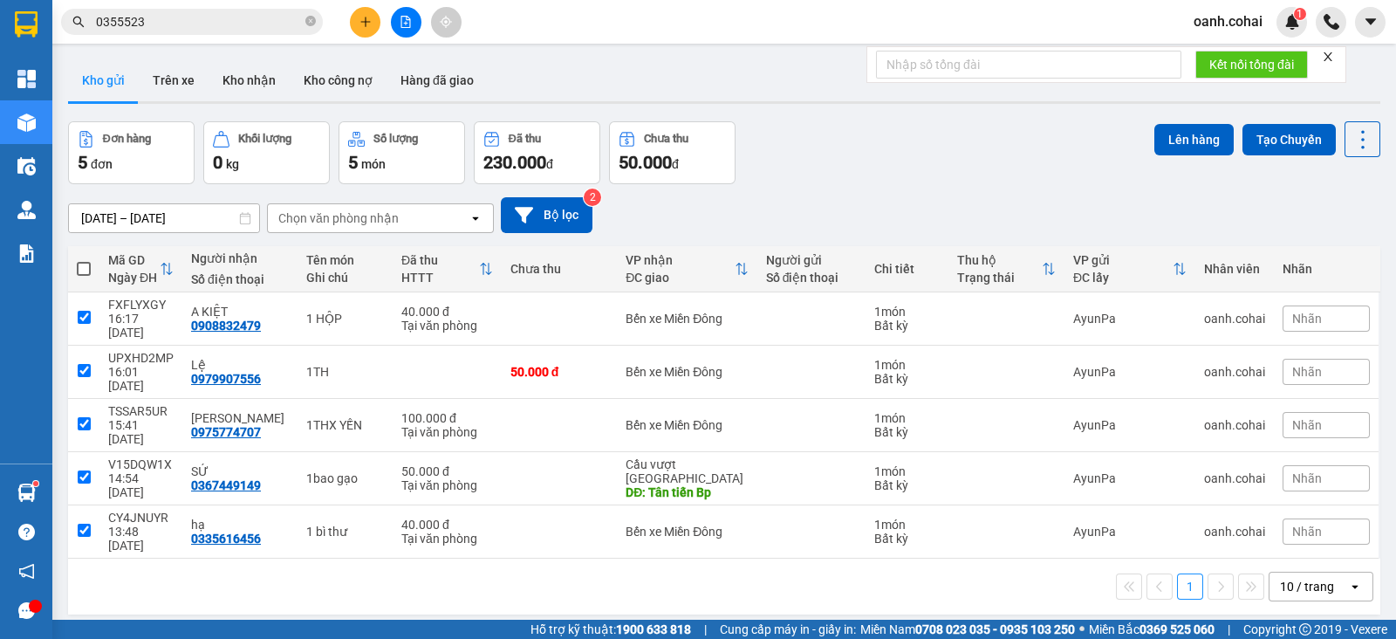
checkbox input "true"
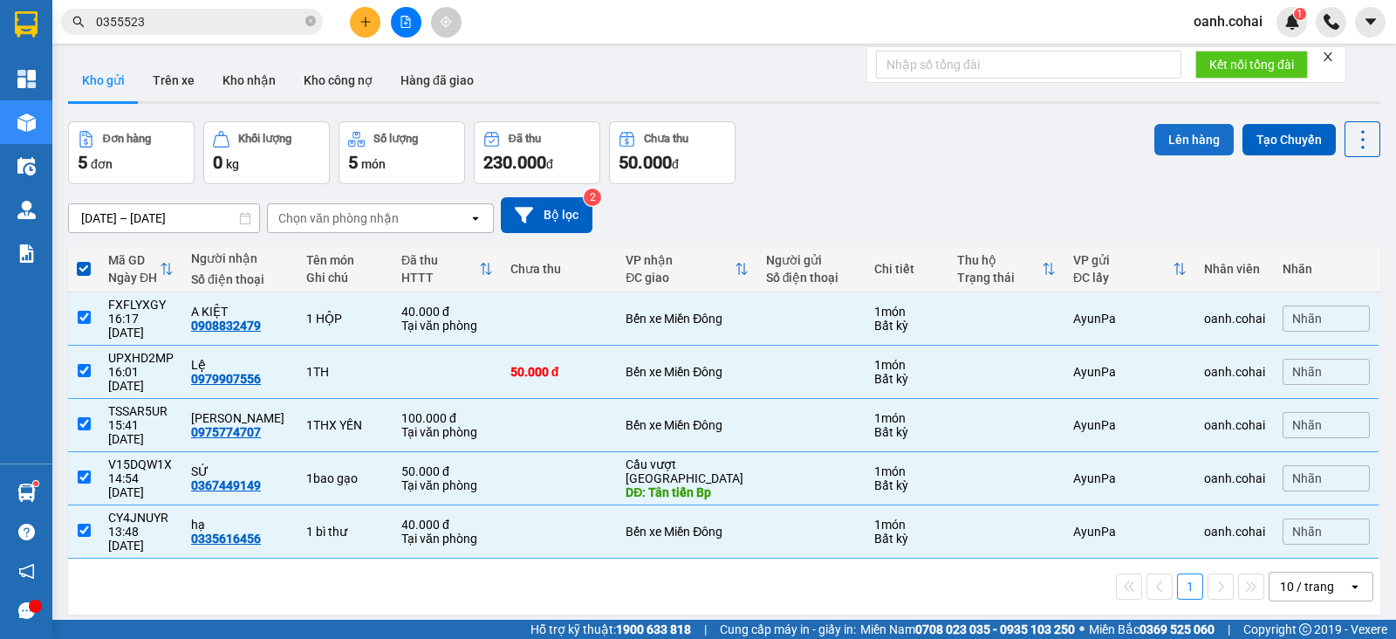
click at [1165, 149] on button "Lên hàng" at bounding box center [1194, 139] width 79 height 31
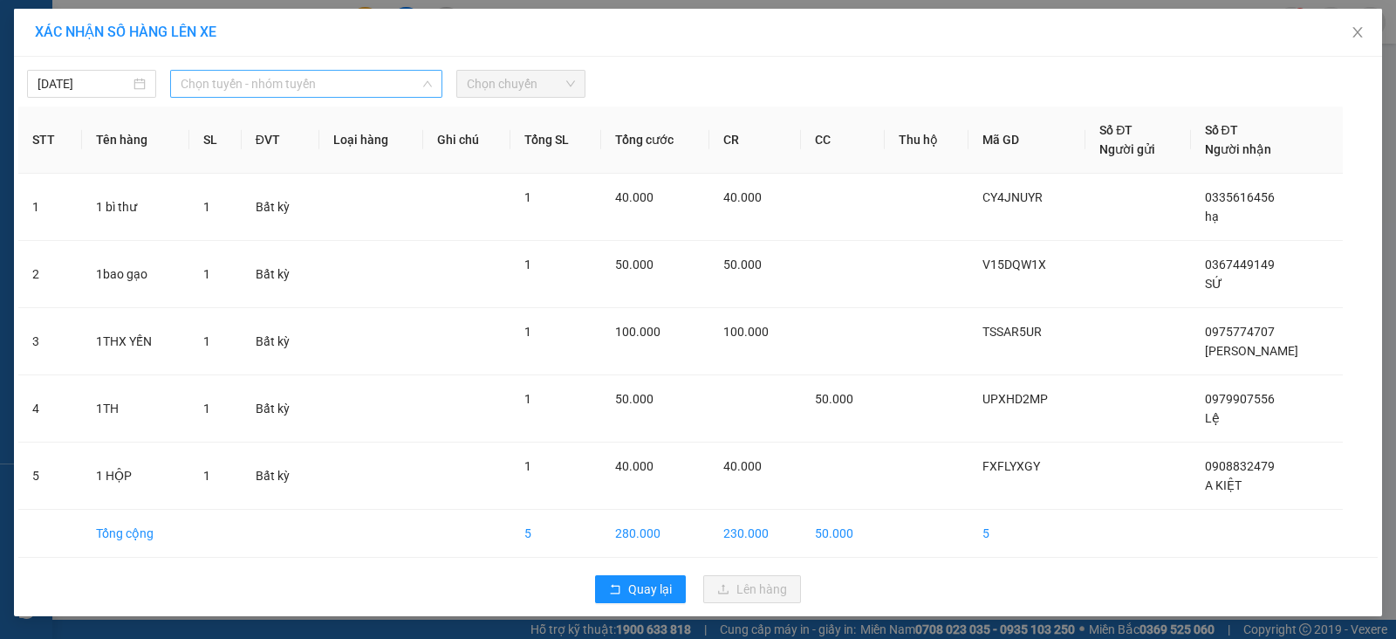
click at [370, 90] on span "Chọn tuyến - nhóm tuyến" at bounding box center [306, 84] width 251 height 26
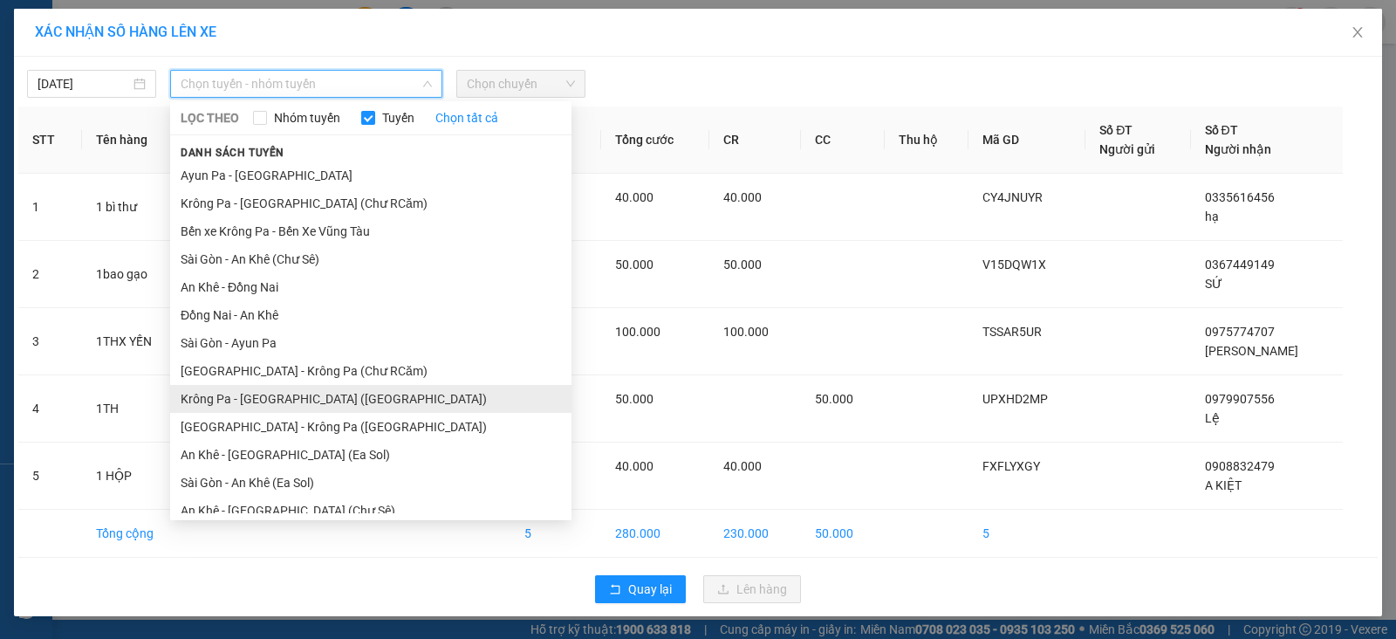
scroll to position [95, 0]
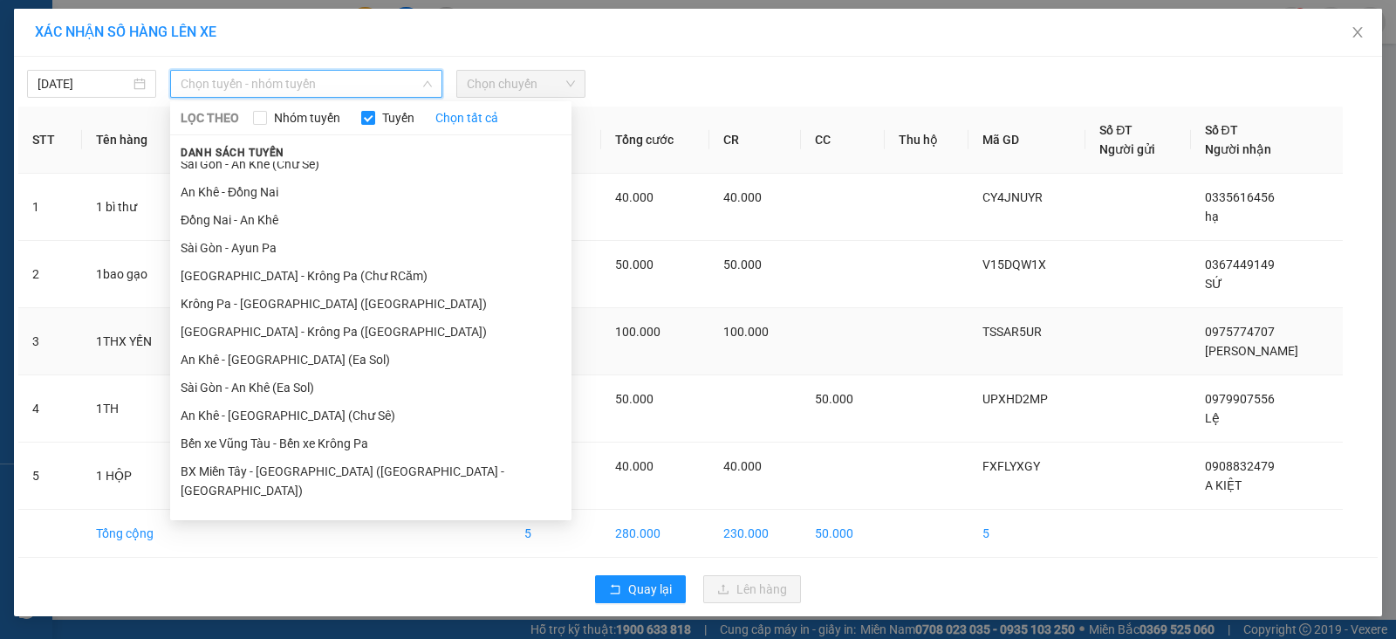
drag, startPoint x: 266, startPoint y: 417, endPoint x: 358, endPoint y: 353, distance: 111.6
click at [269, 418] on li "An Khê - [GEOGRAPHIC_DATA] (Chư Sê)" at bounding box center [370, 415] width 401 height 28
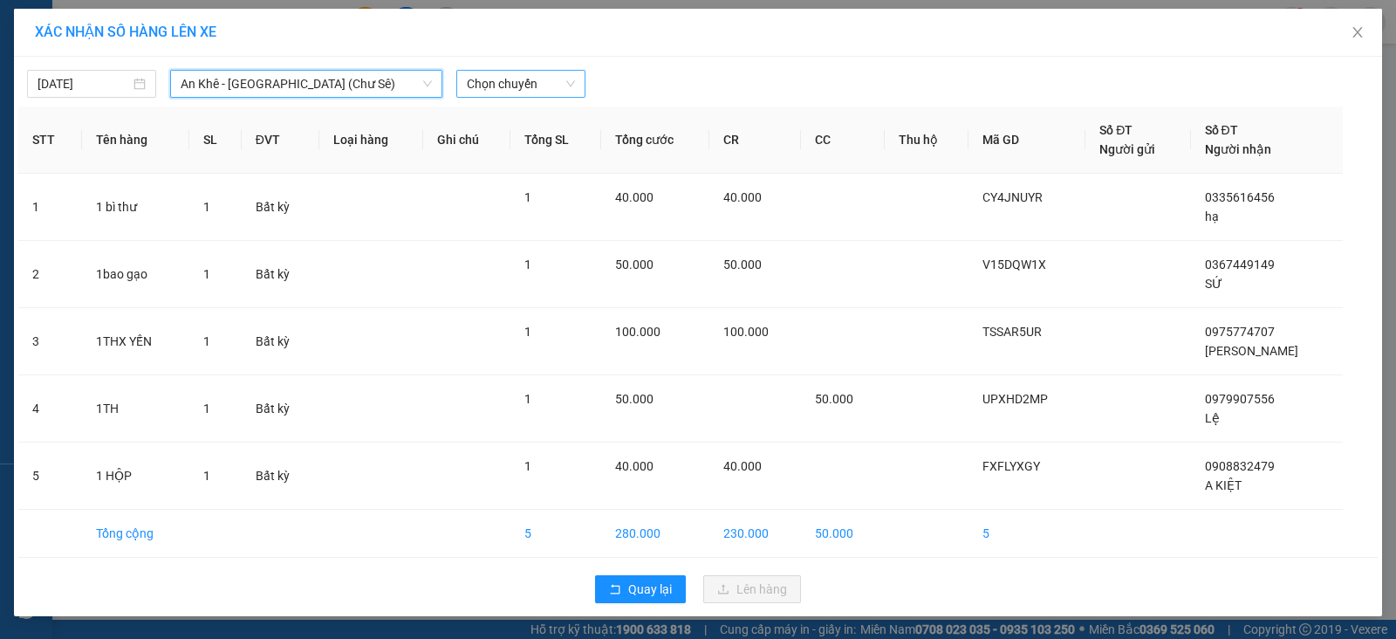
click at [528, 81] on span "Chọn chuyến" at bounding box center [521, 84] width 108 height 26
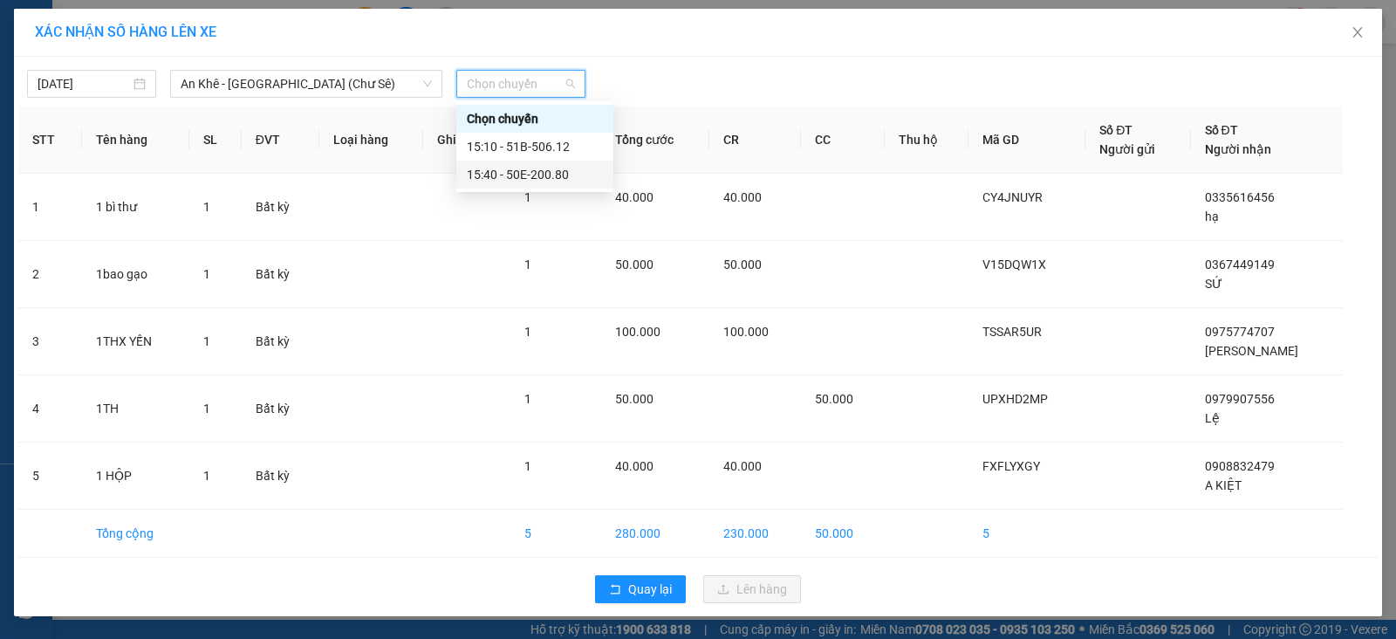
click at [545, 171] on div "15:40 - 50E-200.80" at bounding box center [535, 174] width 136 height 19
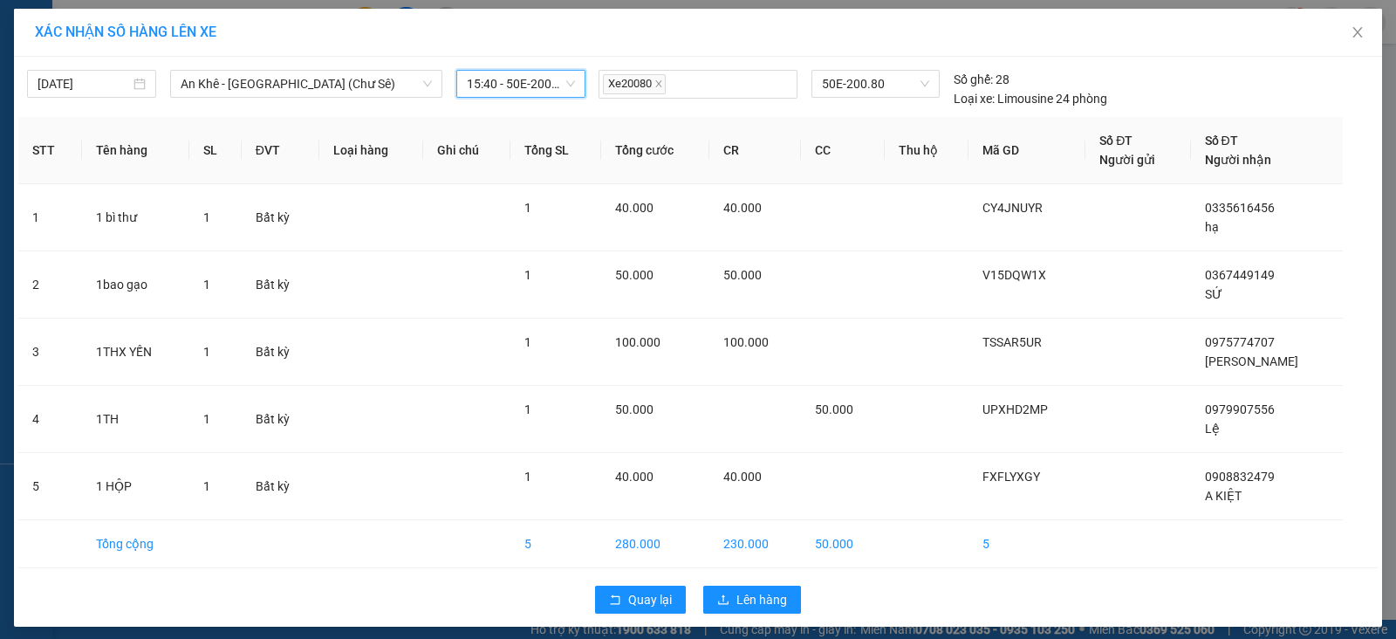
click at [559, 95] on span "15:40 - 50E-200.80" at bounding box center [521, 84] width 108 height 26
click at [533, 139] on div "15:10 - 51B-506.12" at bounding box center [527, 146] width 136 height 19
click at [759, 608] on button "Lên hàng" at bounding box center [752, 600] width 98 height 28
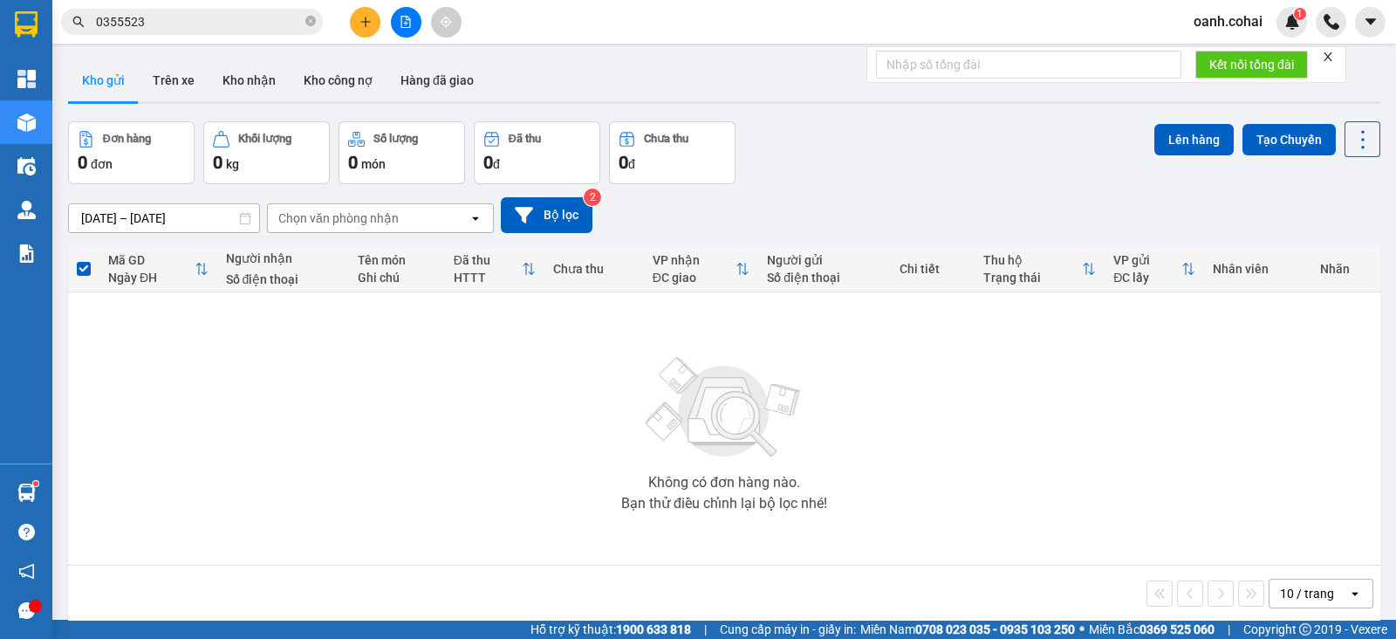
click at [403, 17] on icon "file-add" at bounding box center [406, 22] width 12 height 12
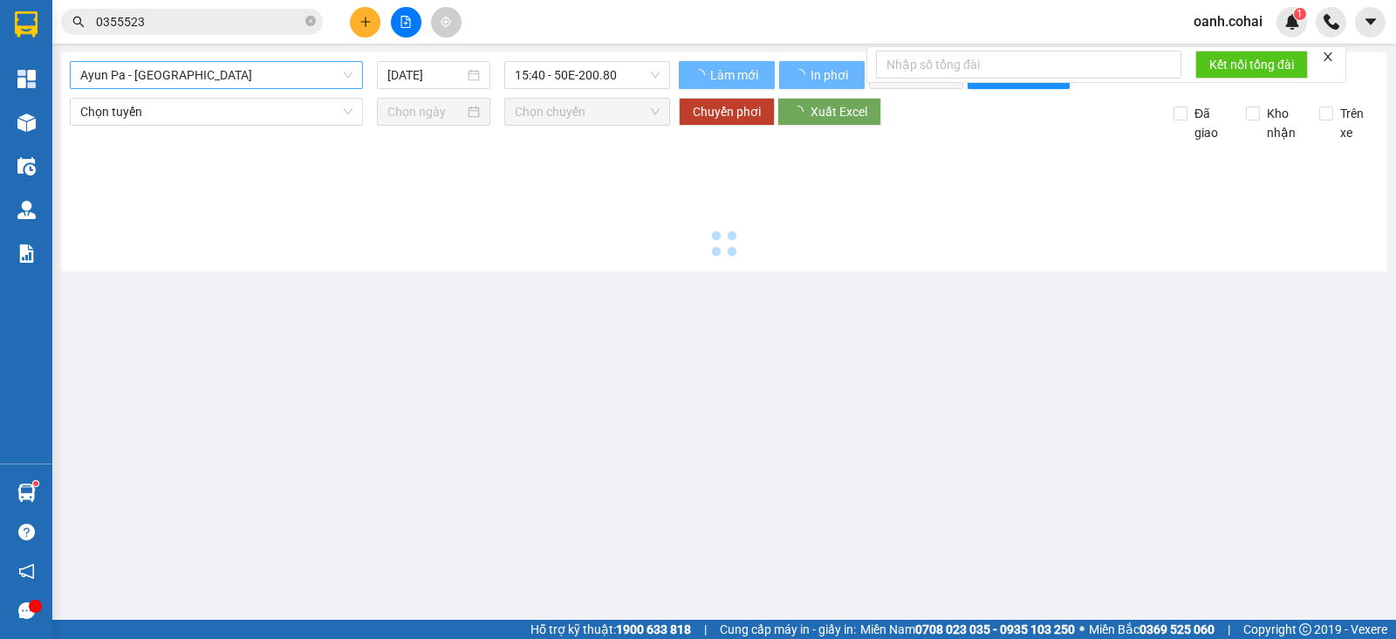
click at [291, 80] on span "Ayun Pa - [GEOGRAPHIC_DATA]" at bounding box center [216, 75] width 272 height 26
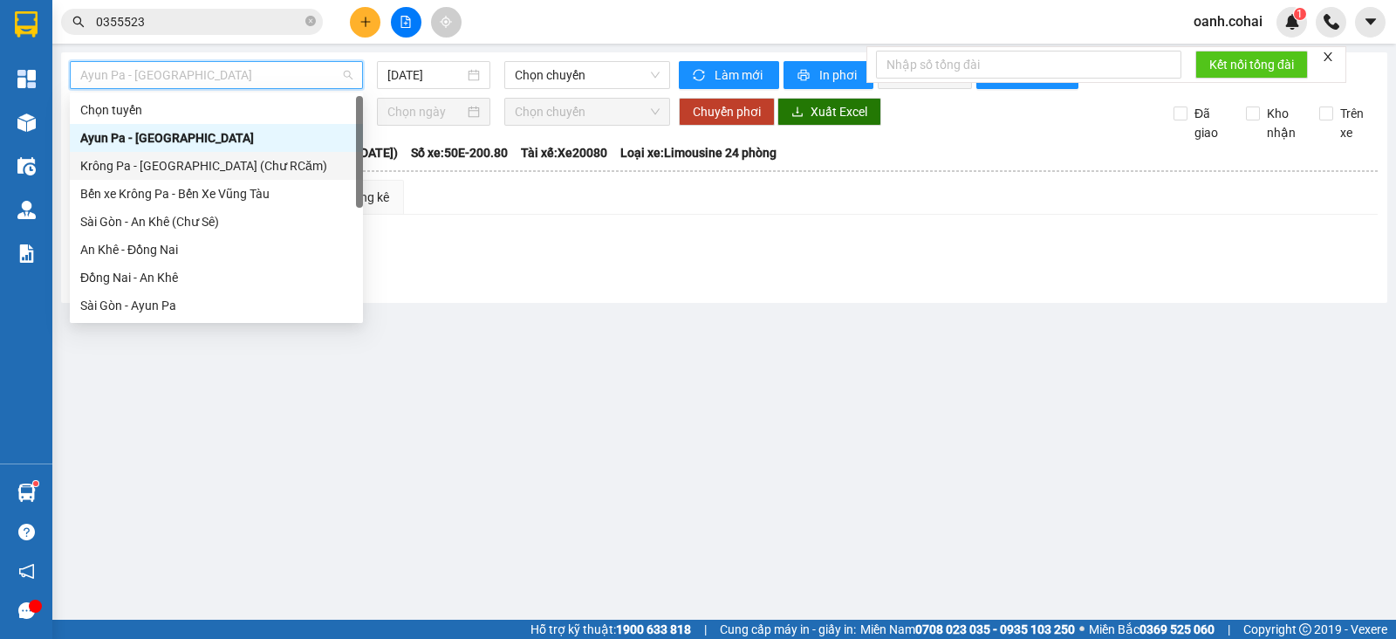
scroll to position [251, 0]
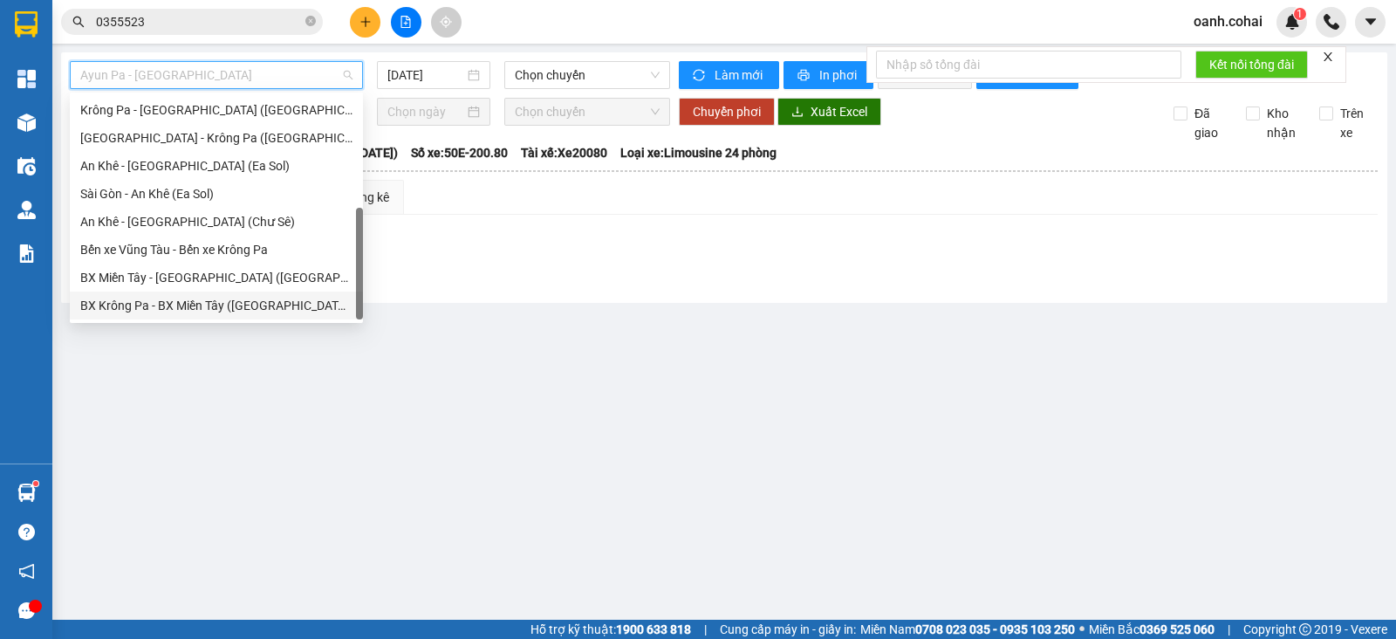
click at [157, 303] on div "BX Krông Pa - BX Miền Tây ([GEOGRAPHIC_DATA] - [GEOGRAPHIC_DATA])" at bounding box center [216, 305] width 272 height 19
type input "[DATE]"
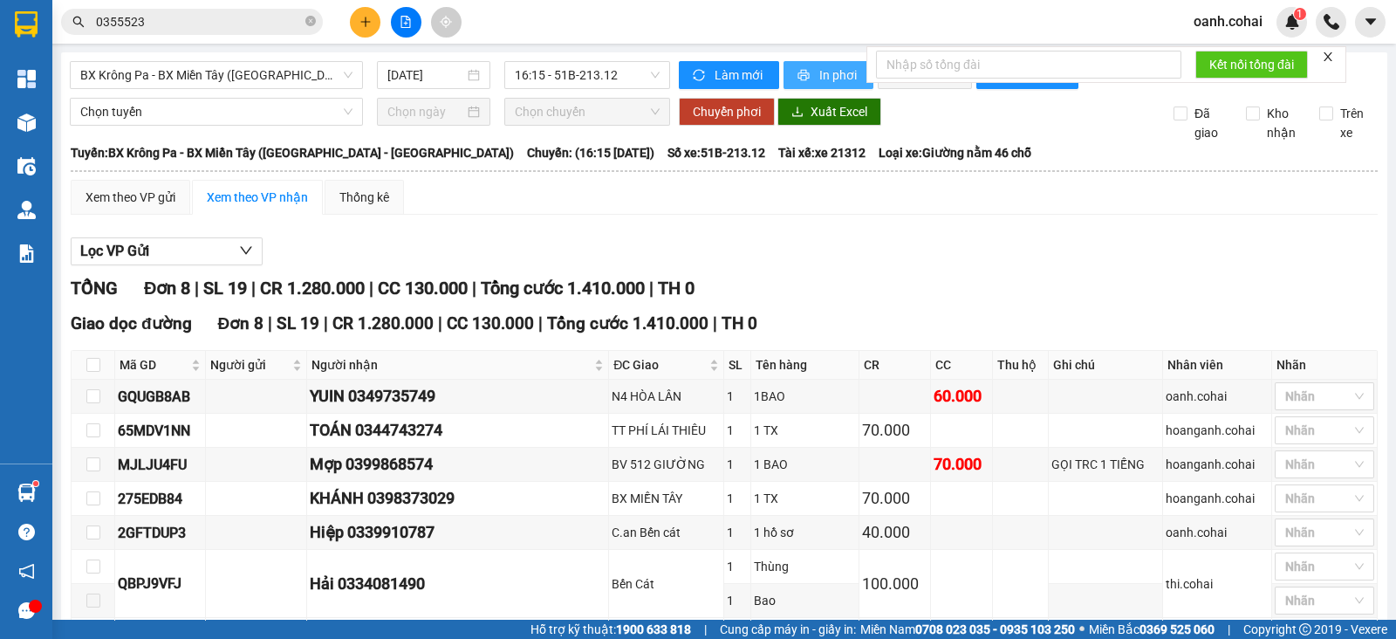
click at [798, 74] on icon "printer" at bounding box center [804, 75] width 12 height 12
drag, startPoint x: 552, startPoint y: 77, endPoint x: 463, endPoint y: 77, distance: 89.0
click at [552, 77] on span "16:15 - 51B-213.12" at bounding box center [587, 75] width 144 height 26
click at [279, 75] on span "BX Krông Pa - BX Miền Tây ([GEOGRAPHIC_DATA] - [GEOGRAPHIC_DATA])" at bounding box center [216, 75] width 272 height 26
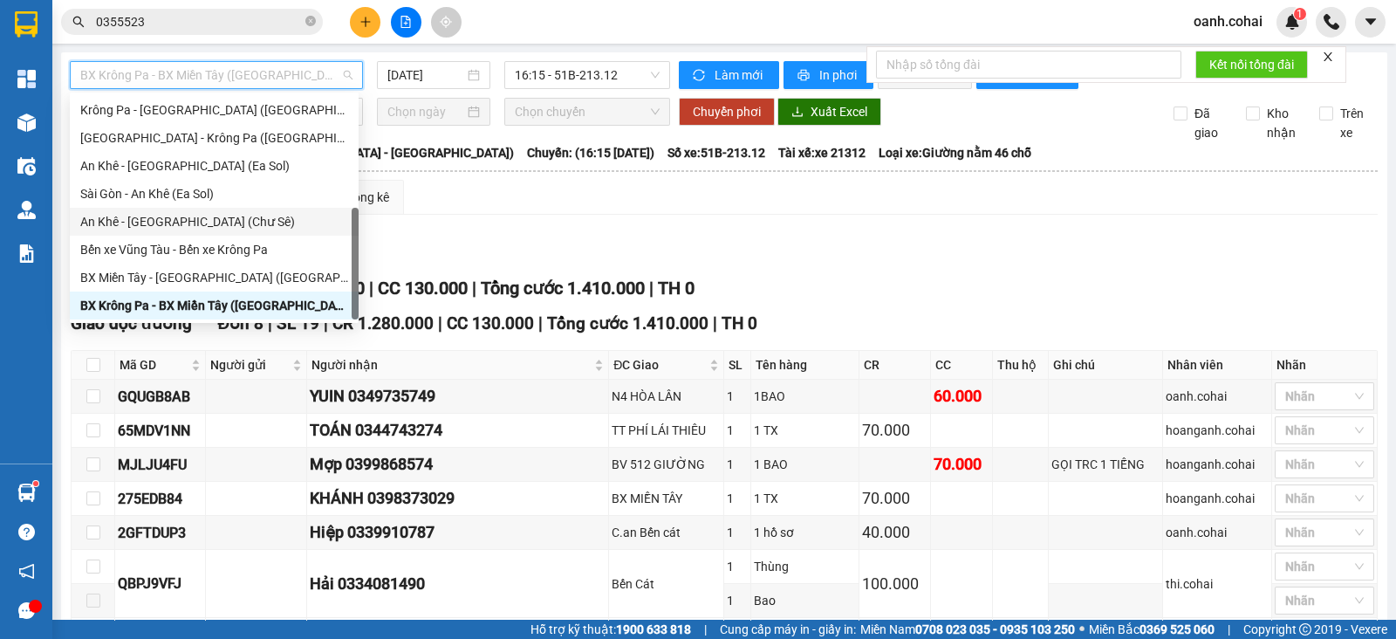
click at [210, 214] on div "An Khê - [GEOGRAPHIC_DATA] (Chư Sê)" at bounding box center [214, 221] width 268 height 19
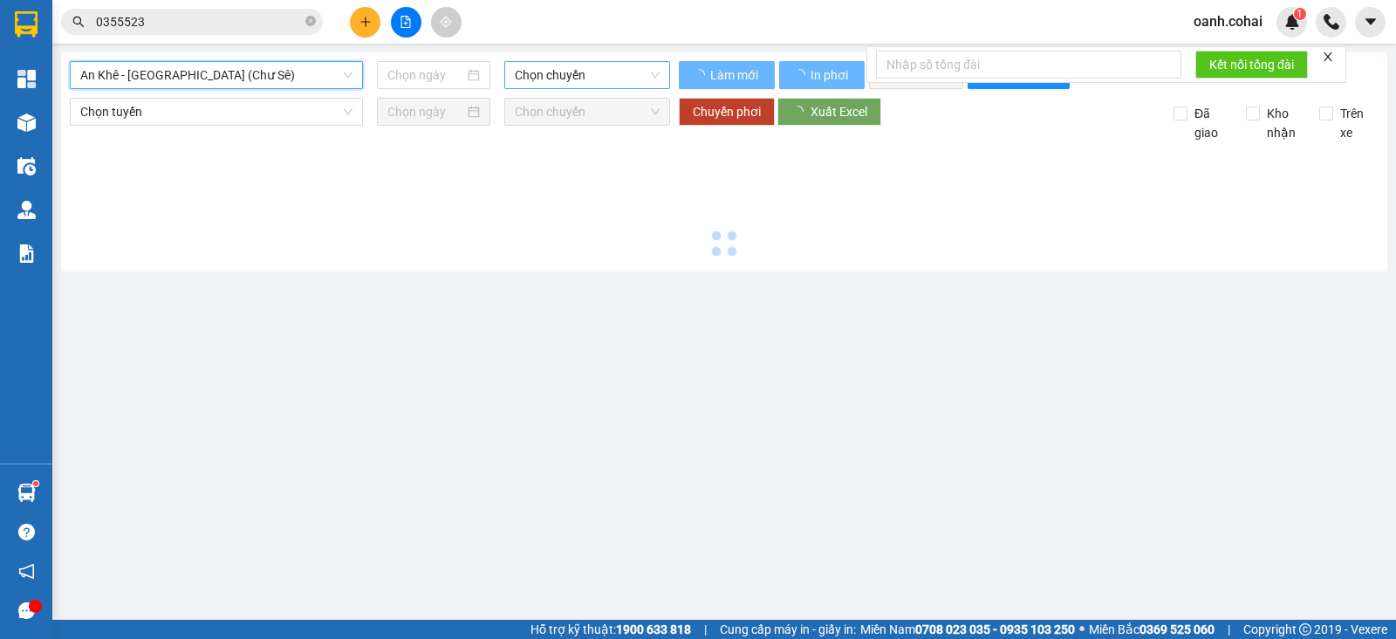
type input "[DATE]"
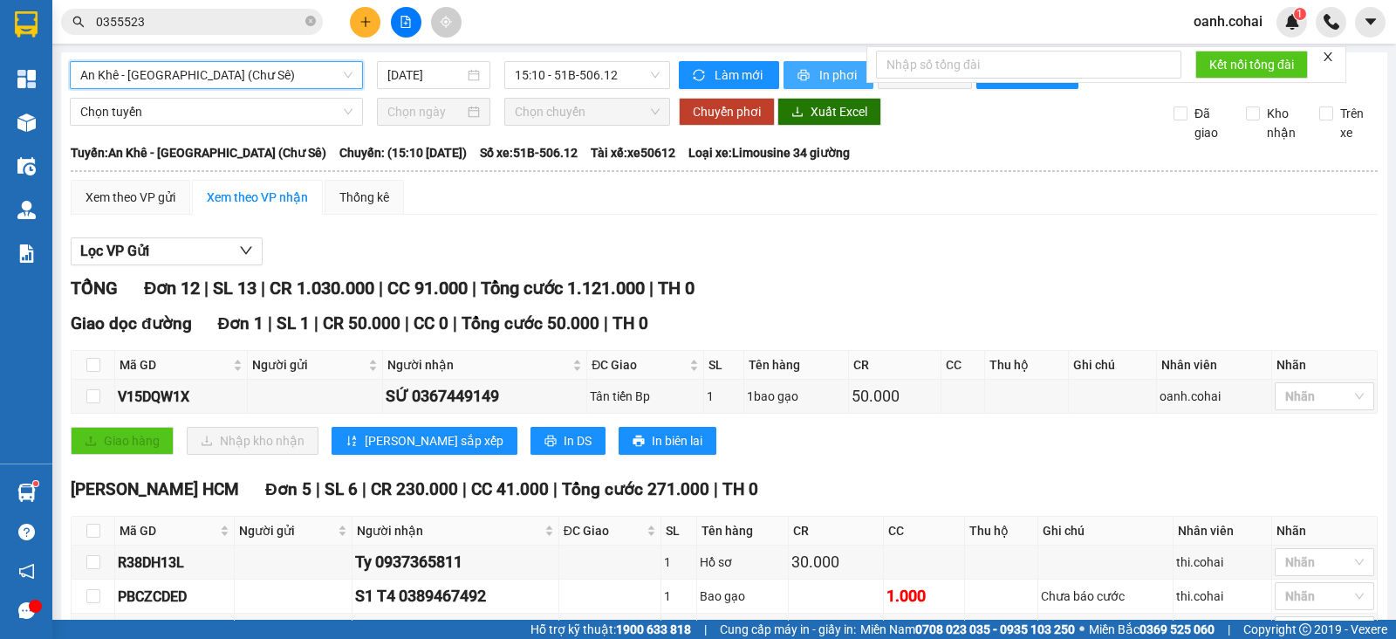
click at [825, 67] on span "In phơi" at bounding box center [839, 74] width 40 height 19
click at [315, 86] on span "An Khê - [GEOGRAPHIC_DATA] (Chư Sê)" at bounding box center [216, 75] width 272 height 26
click at [319, 77] on span "An Khê - [GEOGRAPHIC_DATA] (Chư Sê)" at bounding box center [216, 75] width 272 height 26
click at [232, 68] on span "An Khê - [GEOGRAPHIC_DATA] (Chư Sê)" at bounding box center [216, 75] width 272 height 26
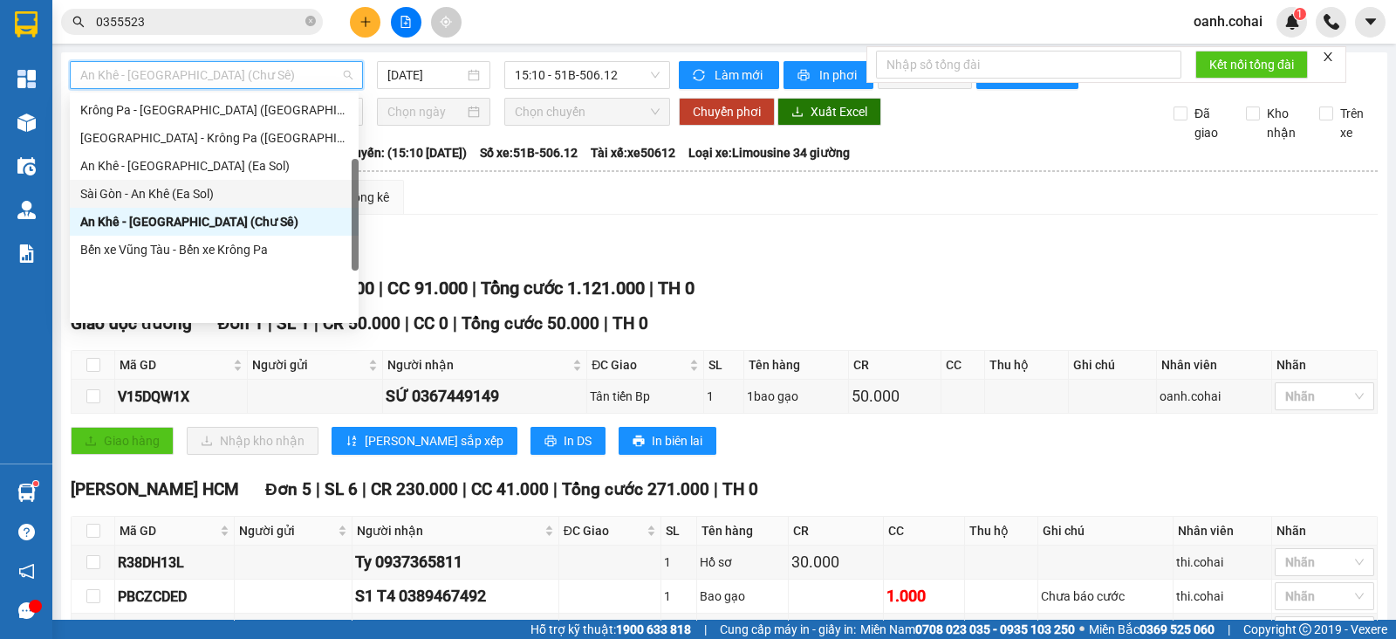
scroll to position [142, 0]
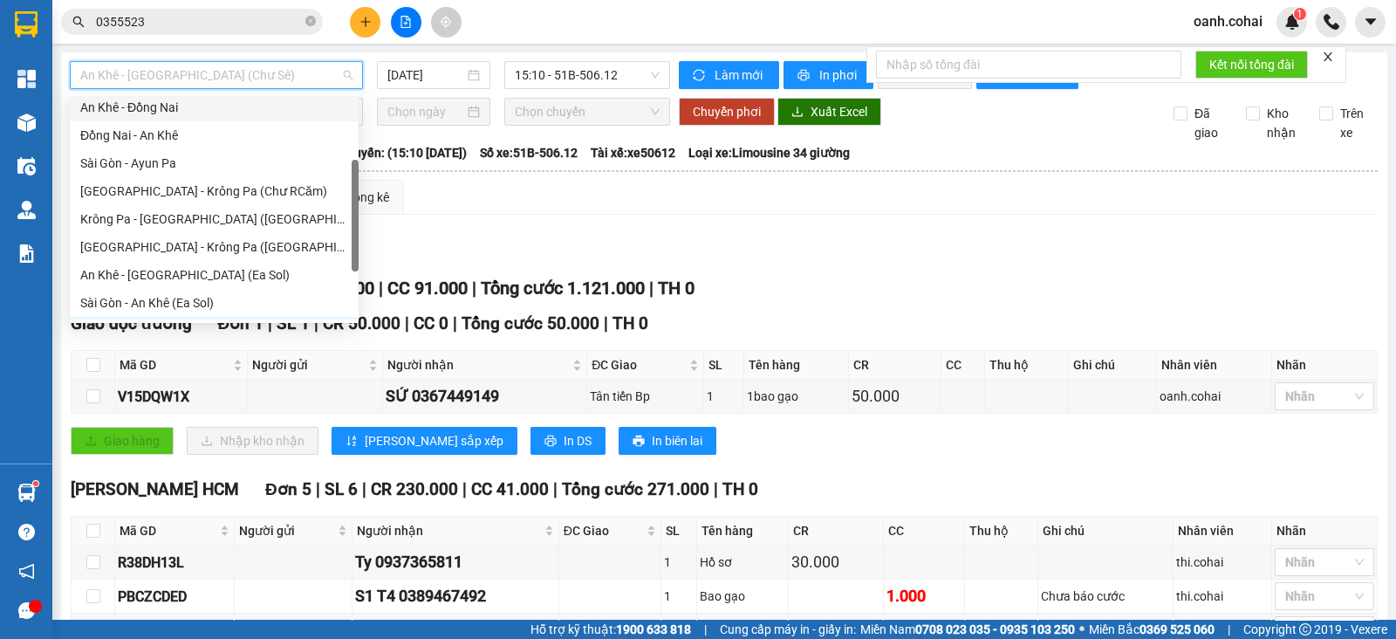
click at [187, 109] on div "An Khê - Đồng Nai" at bounding box center [214, 107] width 268 height 19
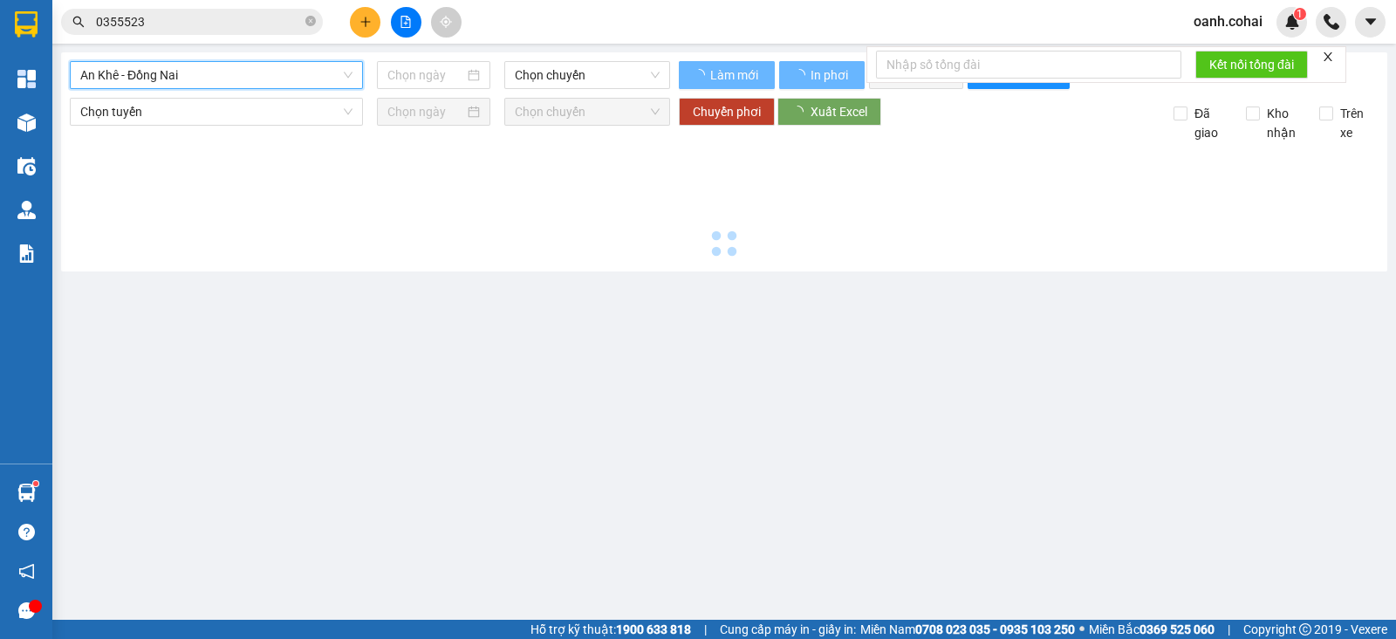
type input "[DATE]"
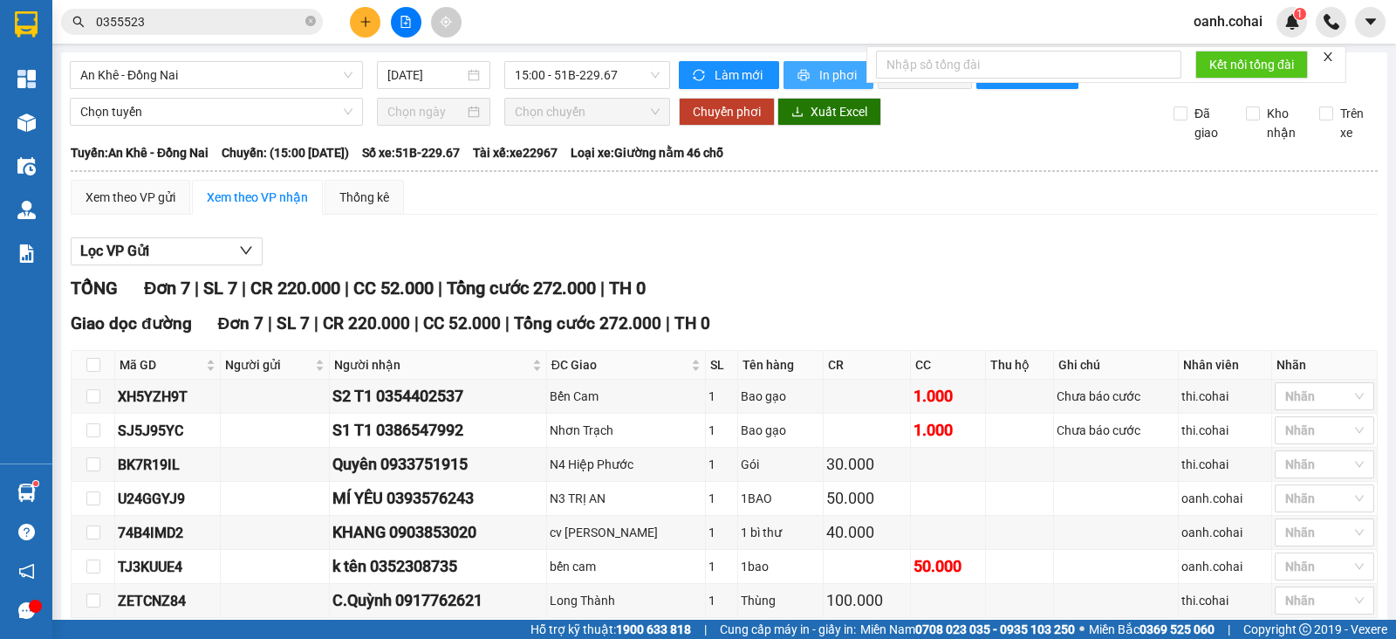
click at [806, 73] on button "In phơi" at bounding box center [829, 75] width 90 height 28
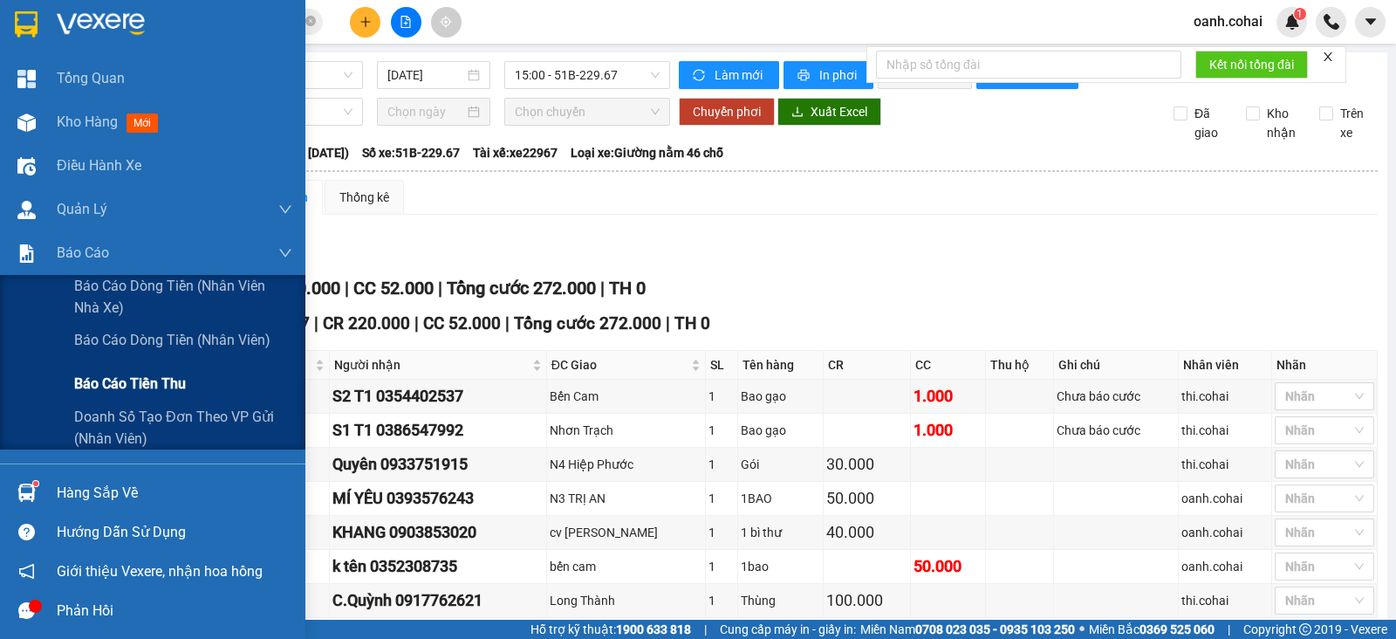
click at [150, 389] on span "Báo cáo tiền thu" at bounding box center [130, 384] width 112 height 22
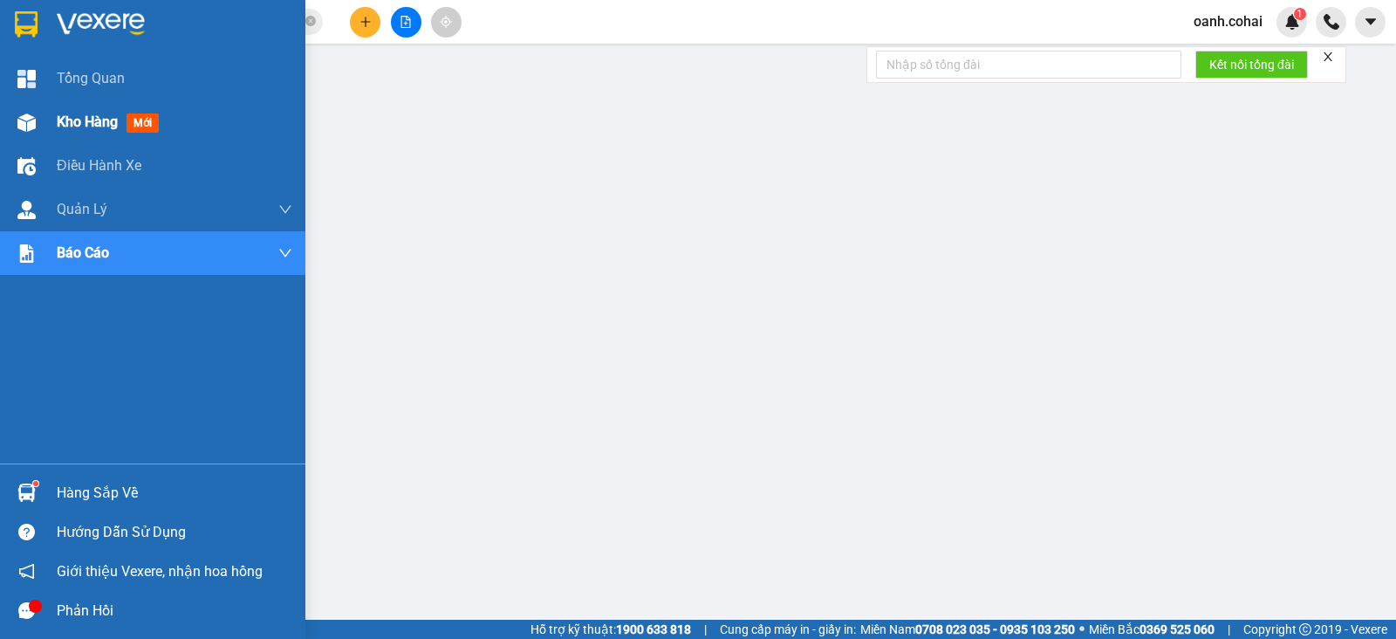
click at [66, 118] on span "Kho hàng" at bounding box center [87, 121] width 61 height 17
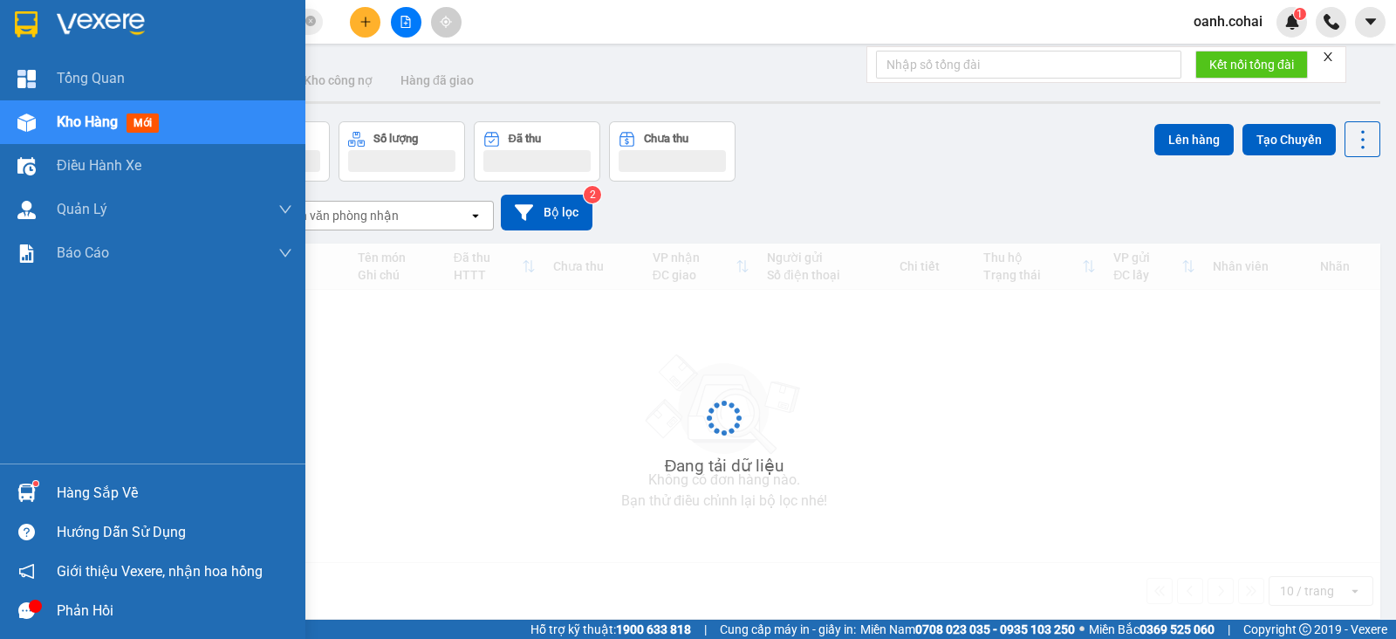
click at [66, 118] on span "Kho hàng" at bounding box center [87, 121] width 61 height 17
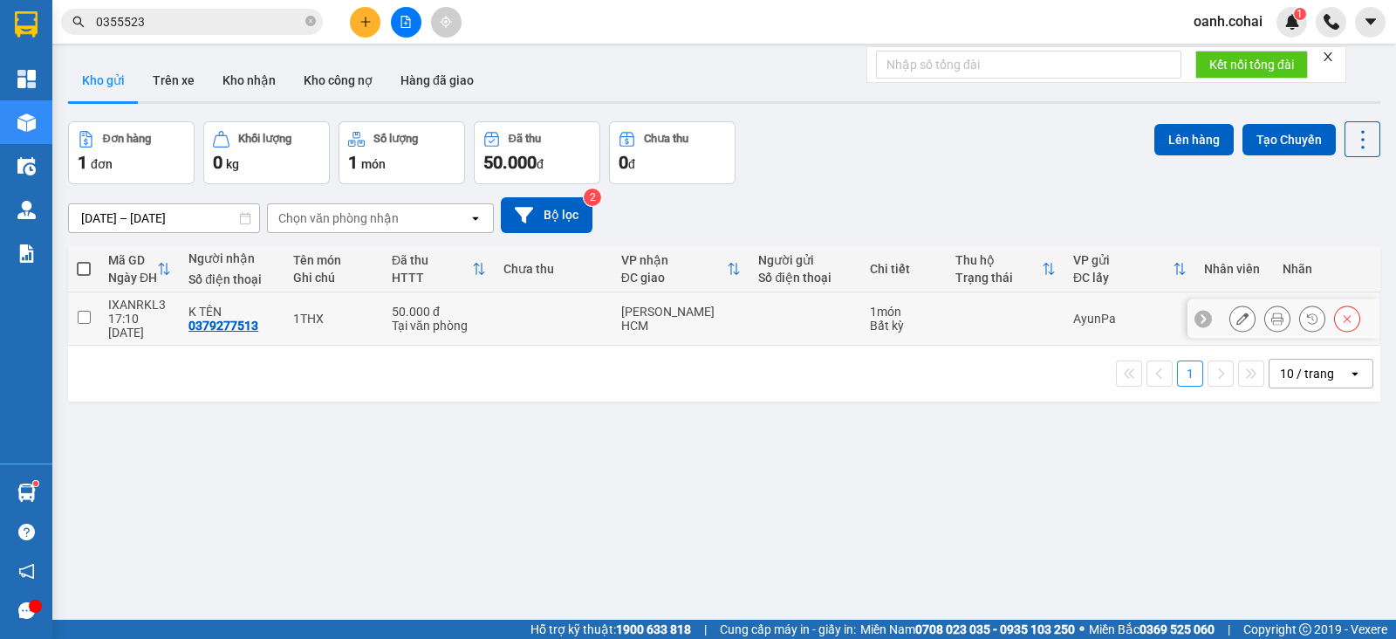
drag, startPoint x: 661, startPoint y: 305, endPoint x: 729, endPoint y: 242, distance: 92.0
click at [660, 305] on div "[PERSON_NAME] HCM" at bounding box center [681, 319] width 120 height 28
checkbox input "true"
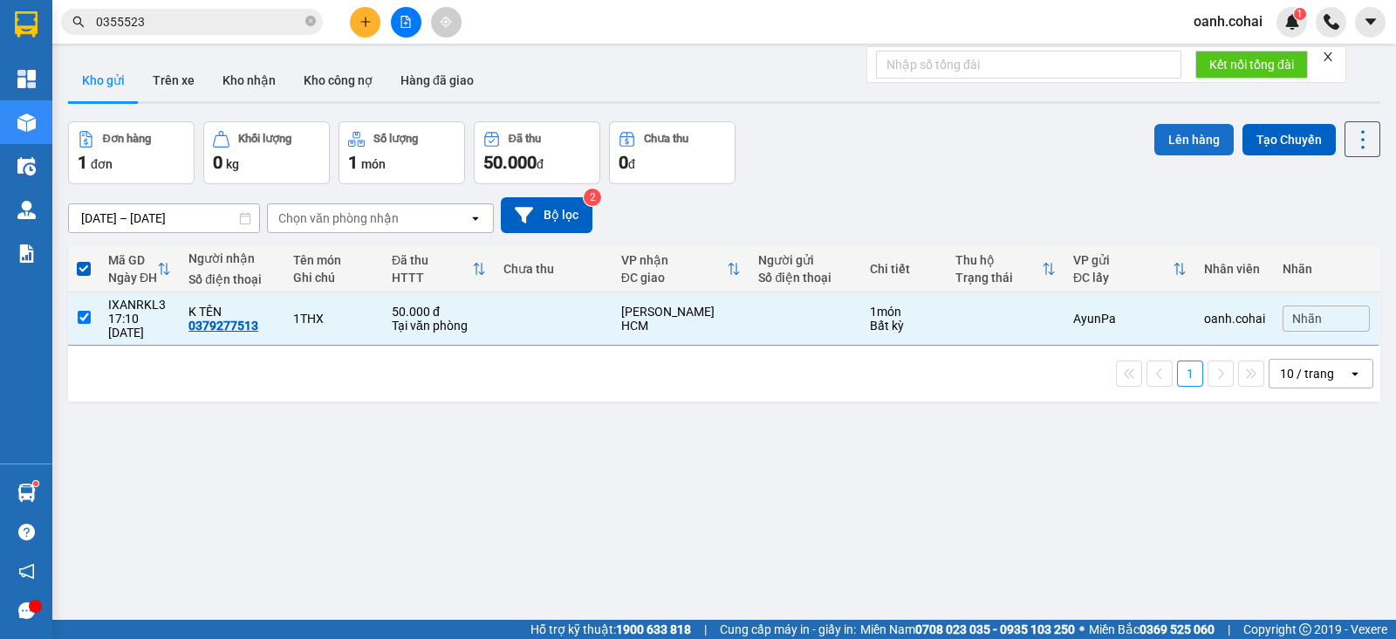
click at [1155, 129] on button "Lên hàng" at bounding box center [1194, 139] width 79 height 31
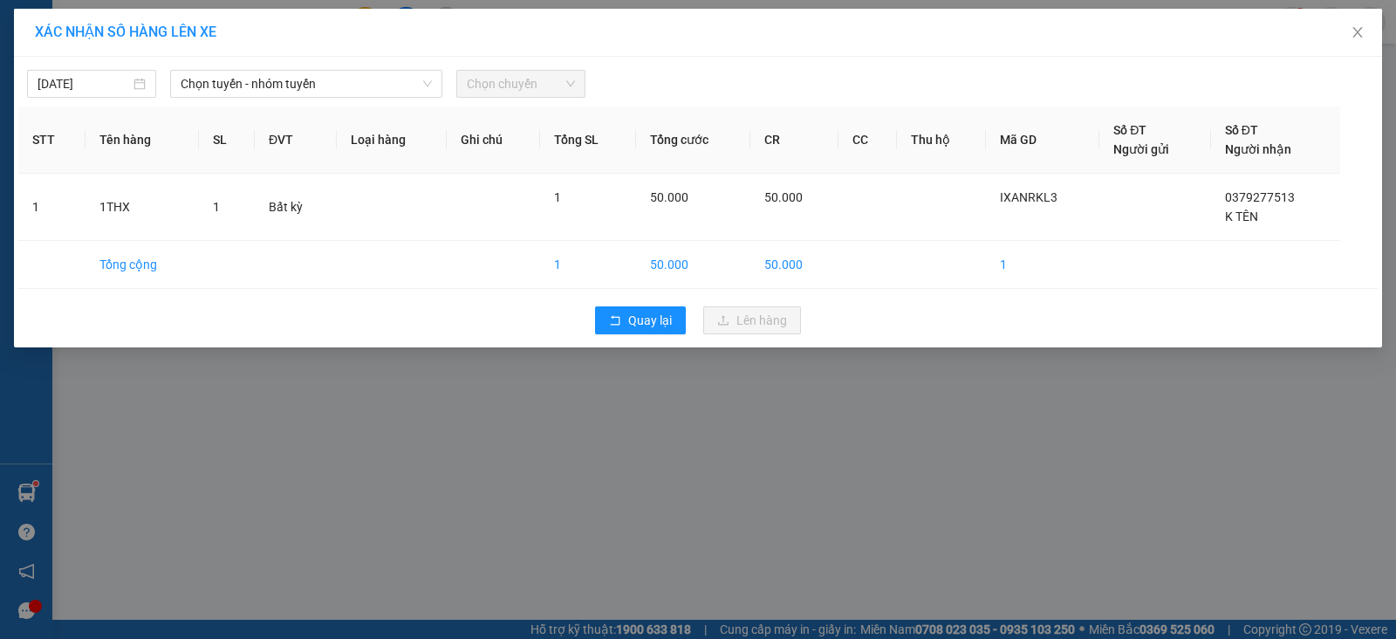
drag, startPoint x: 413, startPoint y: 85, endPoint x: 398, endPoint y: 98, distance: 19.8
click at [411, 82] on span "Chọn tuyến - nhóm tuyến" at bounding box center [306, 84] width 251 height 26
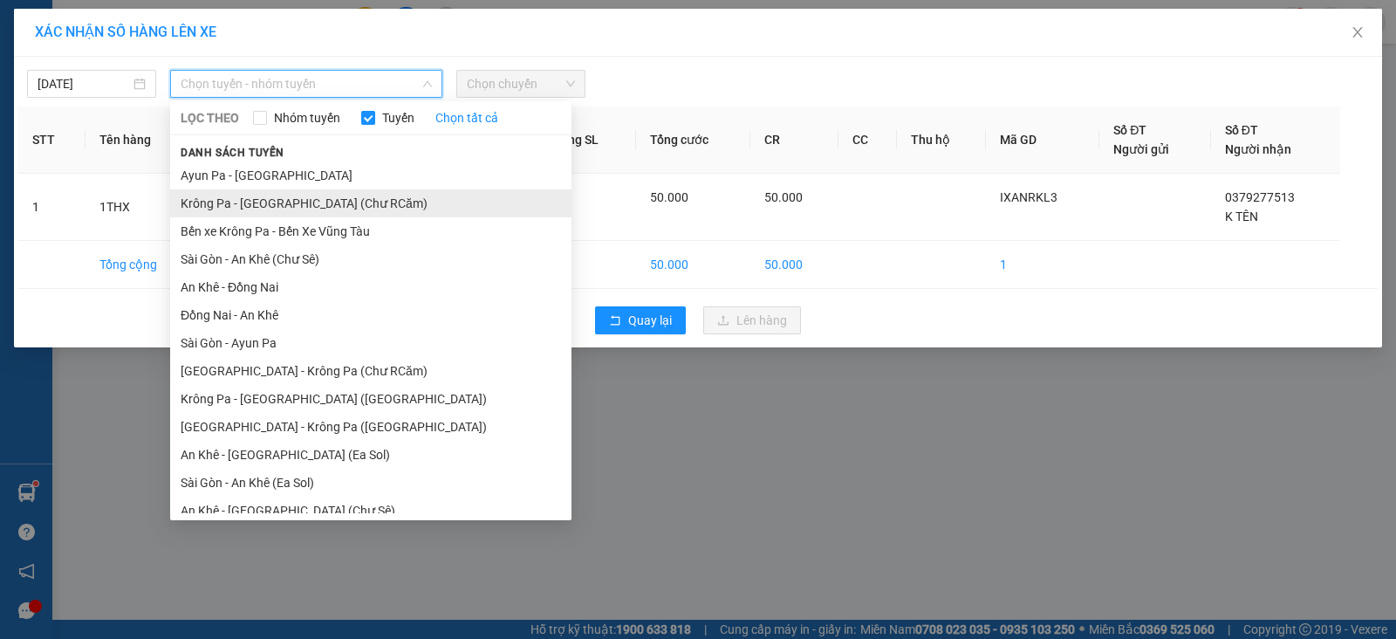
click at [303, 199] on li "Krông Pa - [GEOGRAPHIC_DATA] (Chư RCăm)" at bounding box center [370, 203] width 401 height 28
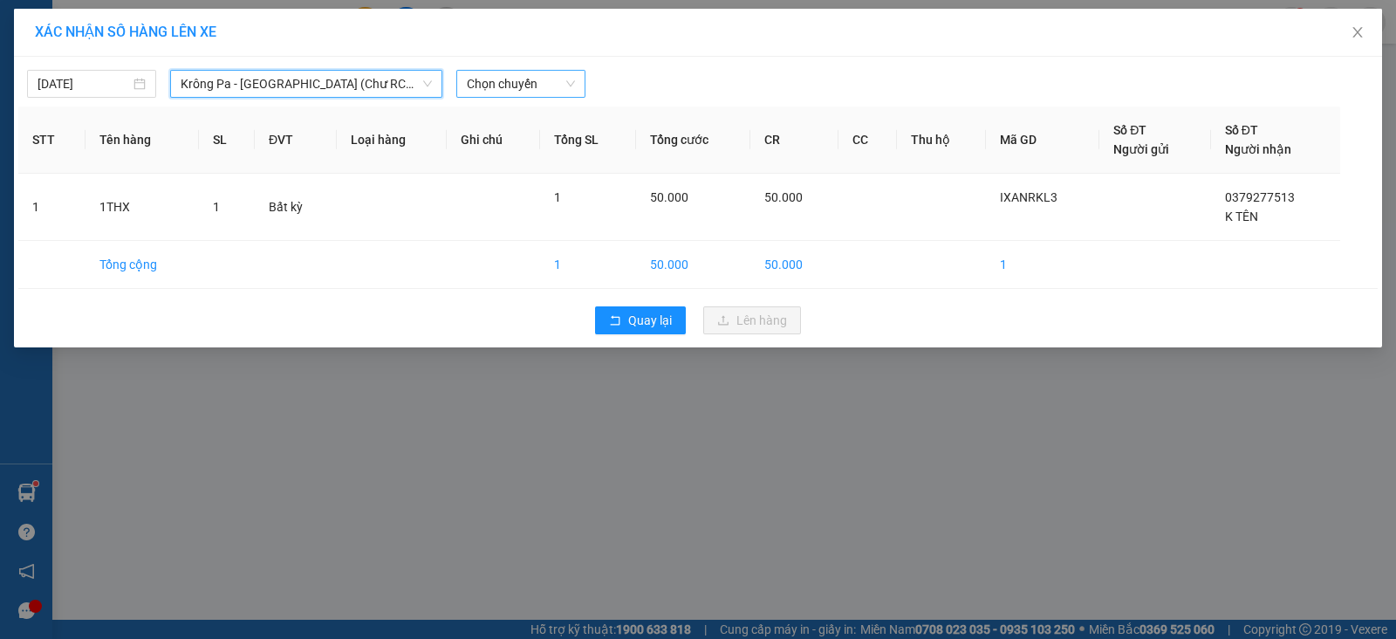
click at [498, 89] on span "Chọn chuyến" at bounding box center [521, 84] width 108 height 26
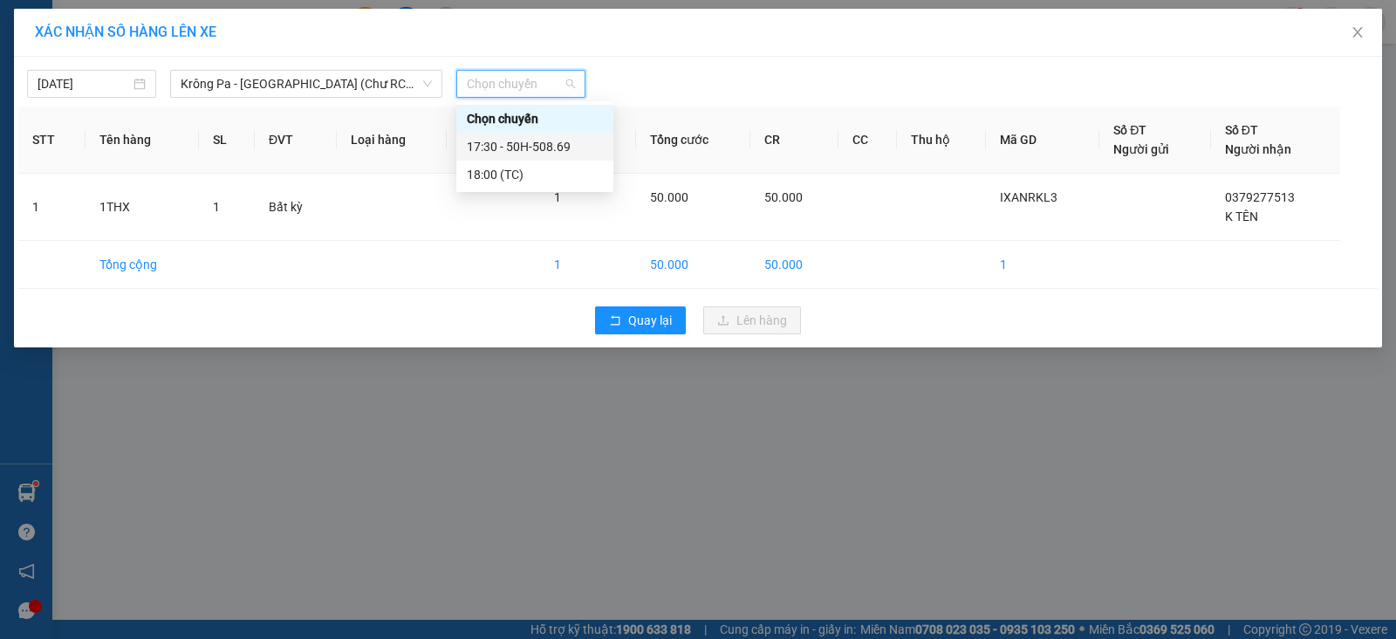
click at [562, 141] on div "17:30 - 50H-508.69" at bounding box center [535, 146] width 136 height 19
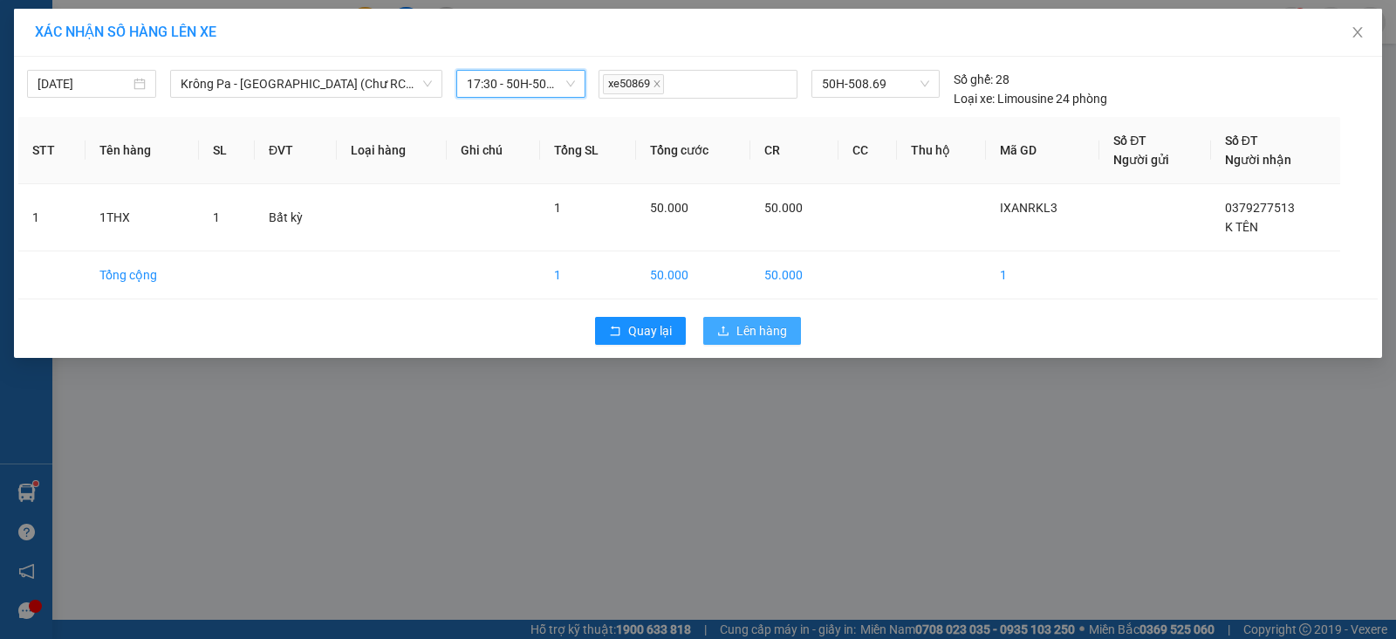
click at [732, 334] on button "Lên hàng" at bounding box center [752, 331] width 98 height 28
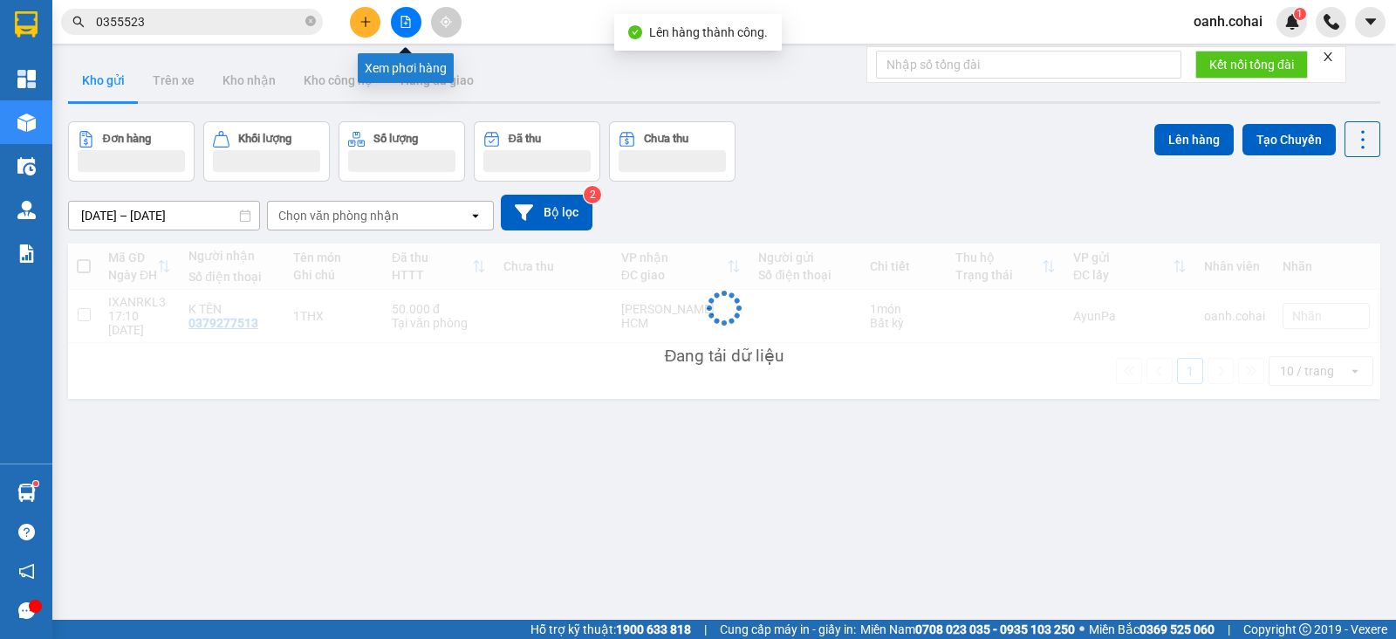
click at [401, 18] on icon "file-add" at bounding box center [406, 22] width 12 height 12
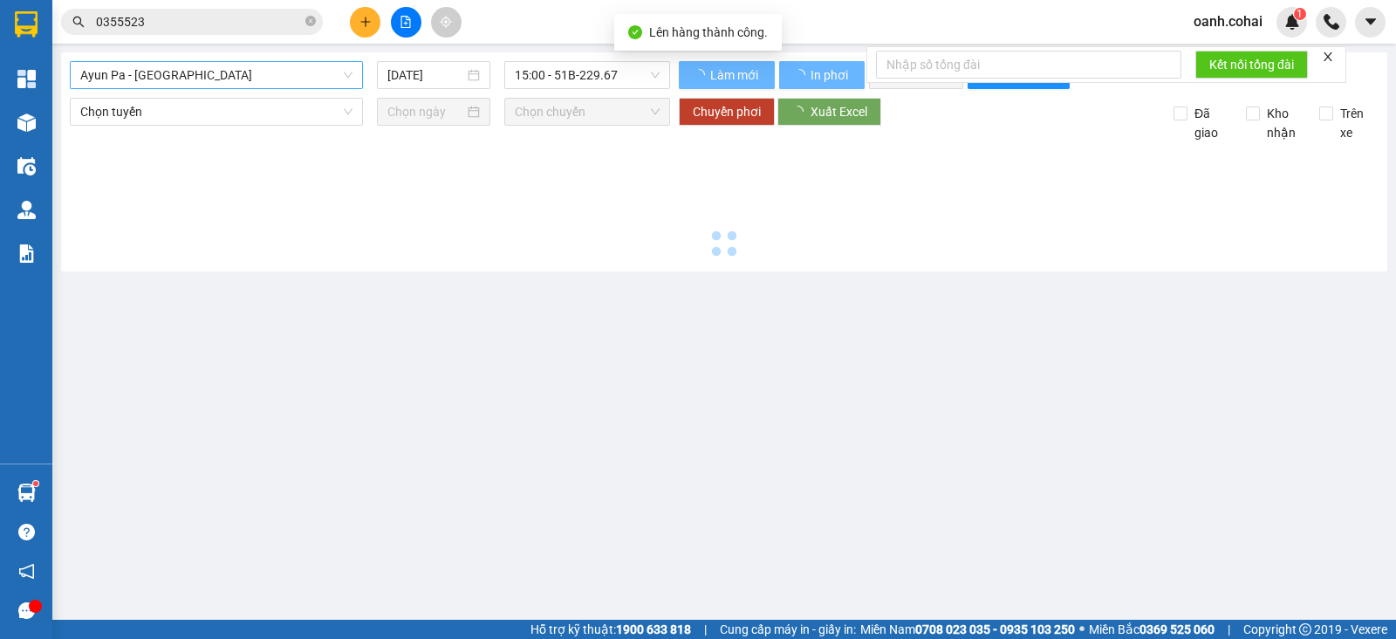
click at [284, 71] on span "Ayun Pa - [GEOGRAPHIC_DATA]" at bounding box center [216, 75] width 272 height 26
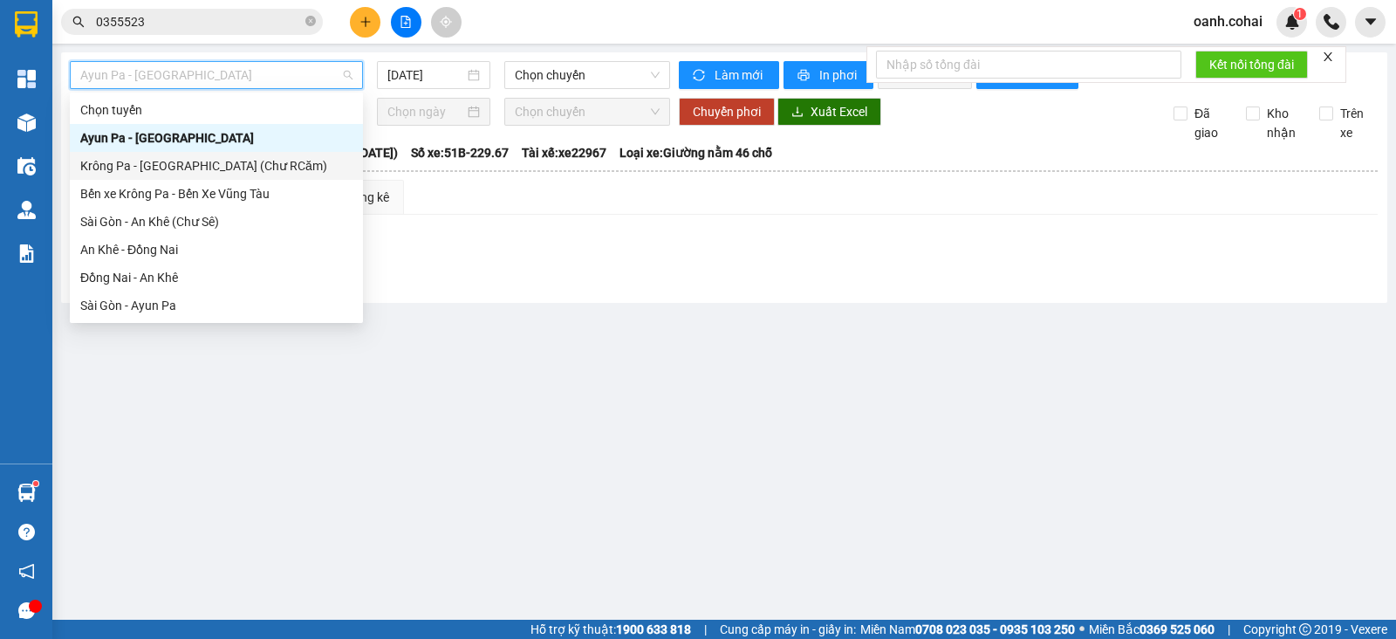
click at [210, 163] on div "Krông Pa - [GEOGRAPHIC_DATA] (Chư RCăm)" at bounding box center [216, 165] width 272 height 19
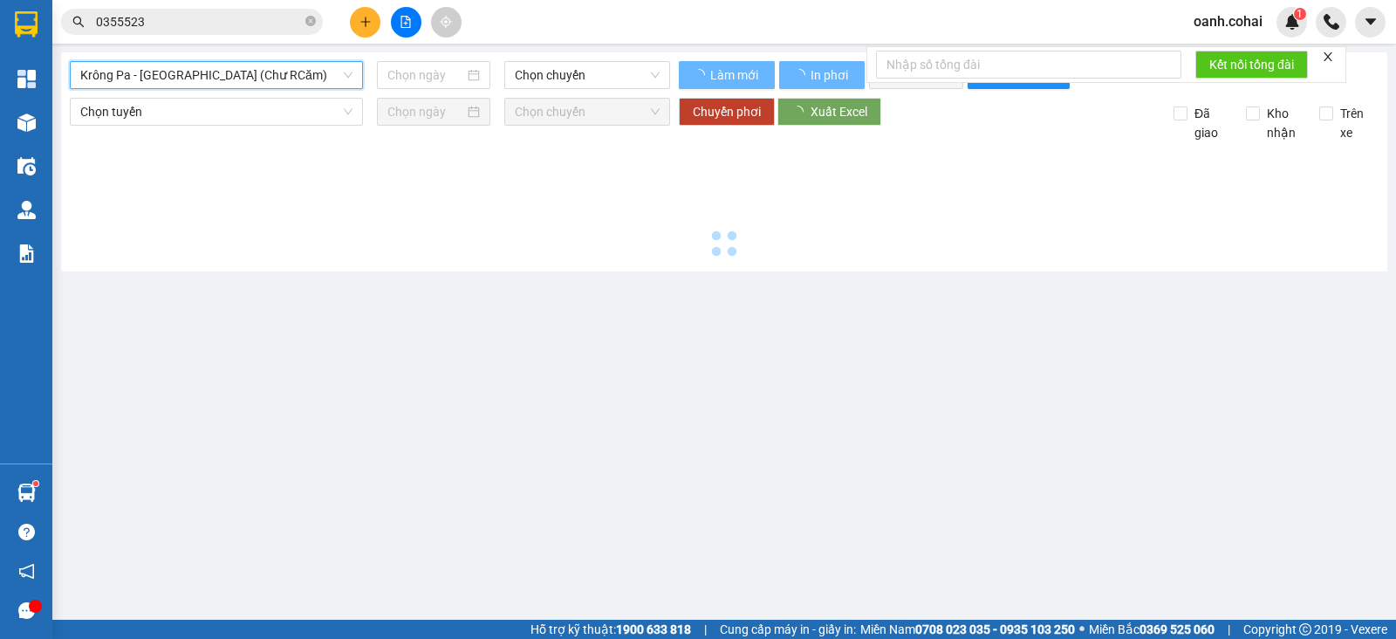
type input "[DATE]"
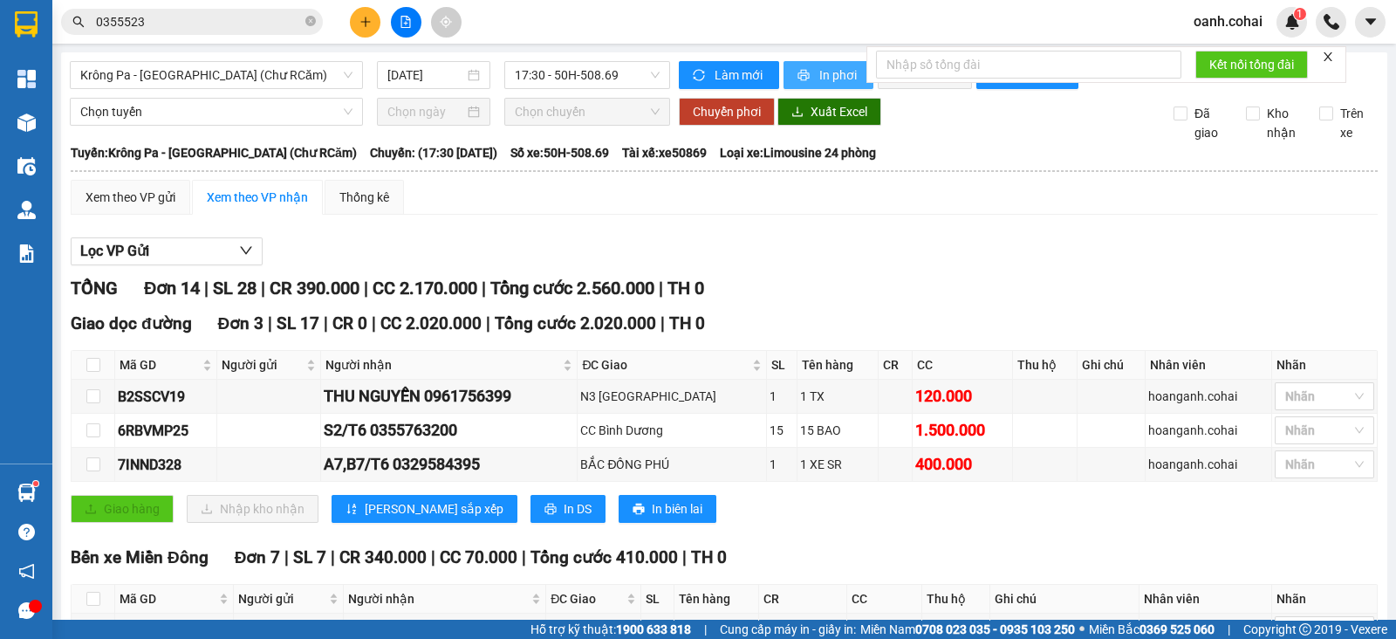
click at [800, 69] on span "printer" at bounding box center [805, 76] width 15 height 14
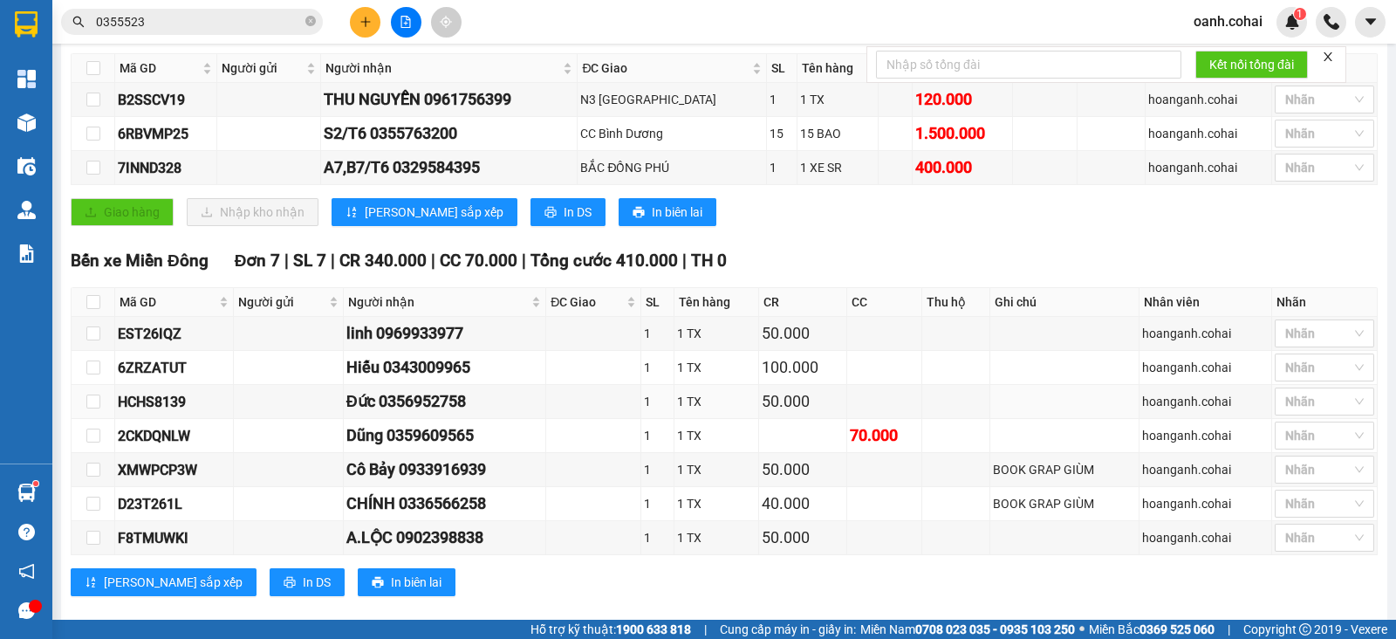
scroll to position [217, 0]
